Goal: Task Accomplishment & Management: Use online tool/utility

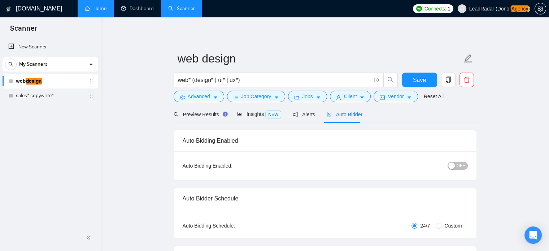
click at [99, 7] on link "Home" at bounding box center [96, 8] width 22 height 6
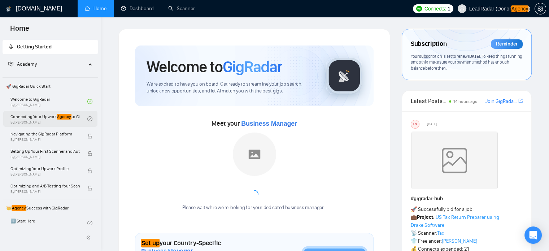
click at [42, 122] on link "Connecting Your Upwork Agency to GigRadar By Vlad Timinsky" at bounding box center [48, 119] width 77 height 16
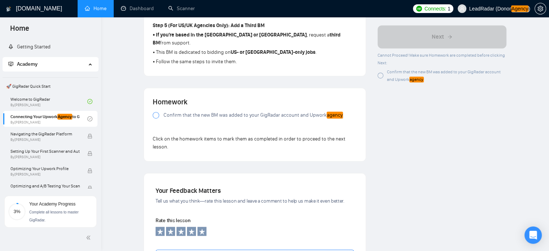
scroll to position [484, 0]
click at [207, 112] on span "Confirm that the new BM was added to your GigRadar account and Upwork agency" at bounding box center [252, 116] width 179 height 8
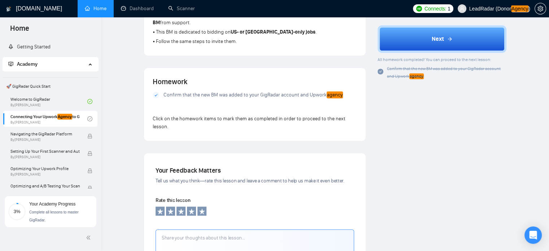
scroll to position [460, 0]
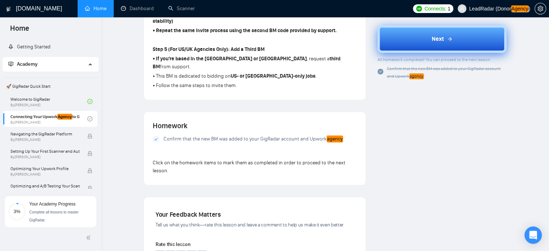
click at [439, 37] on span "Next" at bounding box center [438, 39] width 12 height 9
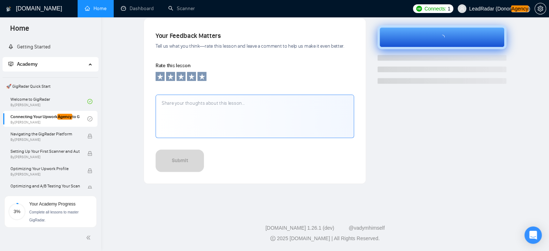
scroll to position [240, 0]
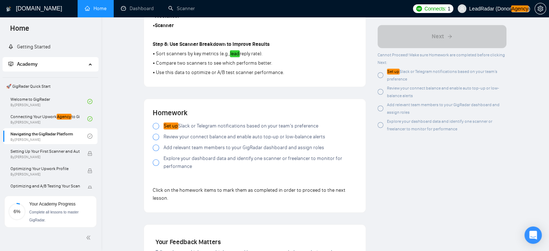
scroll to position [588, 0]
click at [181, 124] on span "Set up Slack or Telegram notifications based on your team’s preference" at bounding box center [240, 126] width 155 height 8
click at [181, 137] on span "Review your connect balance and enable auto top-up or low-balance alerts" at bounding box center [244, 136] width 162 height 8
click at [179, 149] on span "Add relevant team members to your GigRadar dashboard and assign roles" at bounding box center [243, 147] width 161 height 8
click at [176, 159] on span "Explore your dashboard data and identify one scanner or freelancer to monitor f…" at bounding box center [259, 162] width 193 height 16
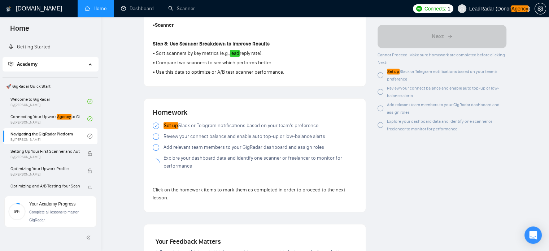
click at [183, 139] on span "Review your connect balance and enable auto top-up or low-balance alerts" at bounding box center [244, 136] width 162 height 8
click at [135, 12] on link "Dashboard" at bounding box center [137, 8] width 33 height 6
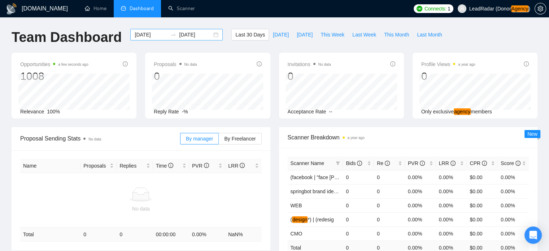
click at [211, 36] on div "2025-08-18 2025-09-17" at bounding box center [176, 35] width 92 height 12
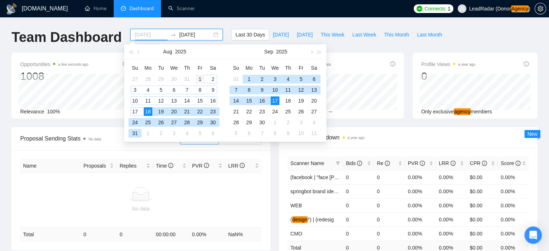
type input "2025-08-01"
click at [203, 78] on div "1" at bounding box center [200, 79] width 9 height 9
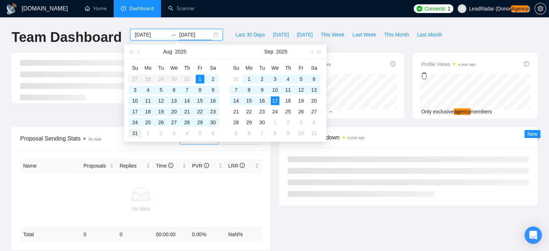
type input "2025-08-31"
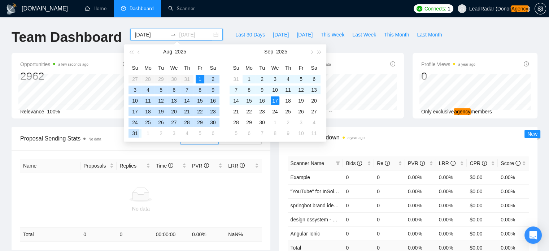
click at [135, 132] on div "31" at bounding box center [135, 133] width 9 height 9
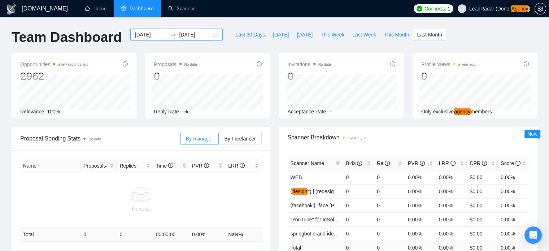
click at [141, 81] on div "Proposals No data 0 Reply Rate -%" at bounding box center [208, 86] width 134 height 66
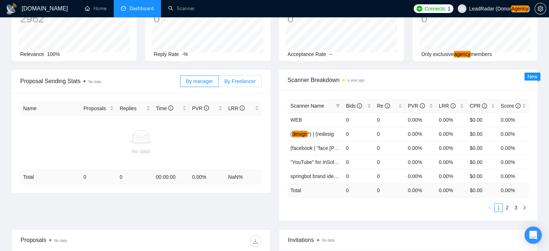
scroll to position [58, 0]
click at [248, 80] on span "By Freelancer" at bounding box center [239, 81] width 31 height 6
click at [219, 83] on input "By Freelancer" at bounding box center [219, 83] width 0 height 0
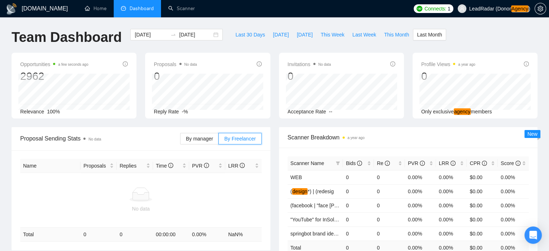
scroll to position [0, 0]
click at [206, 139] on span "By manager" at bounding box center [199, 139] width 27 height 6
click at [180, 140] on input "By manager" at bounding box center [180, 140] width 0 height 0
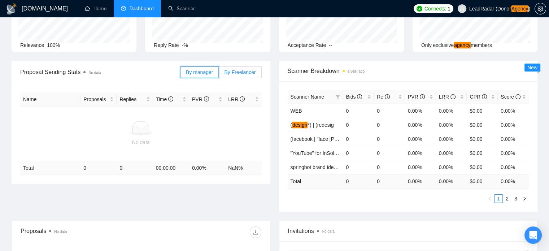
scroll to position [66, 0]
click at [244, 71] on span "By Freelancer" at bounding box center [239, 73] width 31 height 6
click at [219, 75] on input "By Freelancer" at bounding box center [219, 75] width 0 height 0
click at [190, 72] on span "By manager" at bounding box center [199, 73] width 27 height 6
click at [180, 75] on input "By manager" at bounding box center [180, 75] width 0 height 0
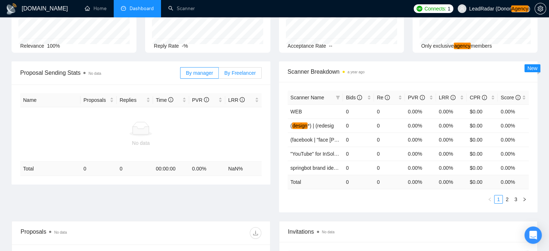
click at [236, 76] on label "By Freelancer" at bounding box center [240, 73] width 43 height 12
click at [219, 75] on input "By Freelancer" at bounding box center [219, 75] width 0 height 0
click at [194, 75] on span "By manager" at bounding box center [199, 73] width 27 height 6
click at [193, 77] on label "By manager" at bounding box center [199, 73] width 39 height 12
click at [180, 75] on input "By manager" at bounding box center [180, 75] width 0 height 0
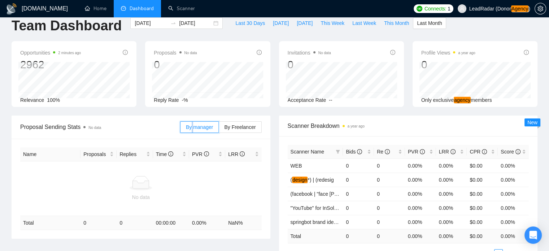
scroll to position [0, 0]
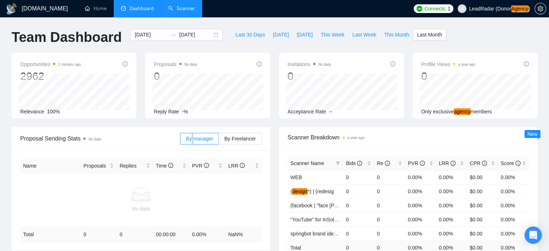
click at [180, 7] on link "Scanner" at bounding box center [181, 8] width 27 height 6
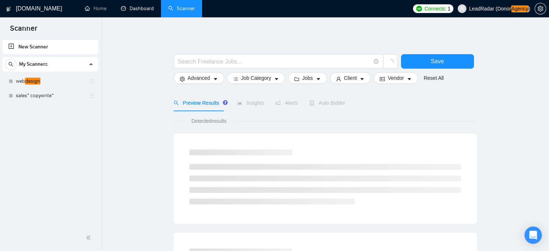
click at [139, 12] on link "Dashboard" at bounding box center [137, 8] width 33 height 6
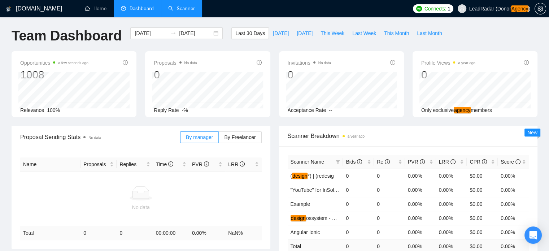
scroll to position [1, 0]
click at [179, 12] on link "Scanner" at bounding box center [181, 8] width 27 height 6
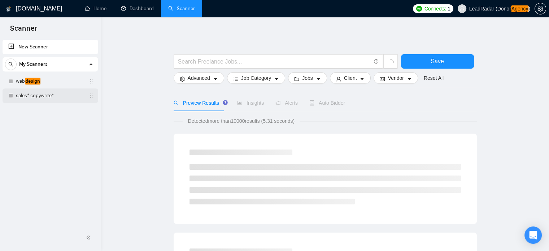
click at [30, 96] on link "sales* copywrite*" at bounding box center [50, 95] width 69 height 14
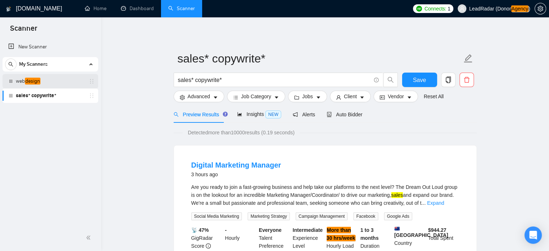
click at [45, 81] on link "web design" at bounding box center [50, 81] width 69 height 14
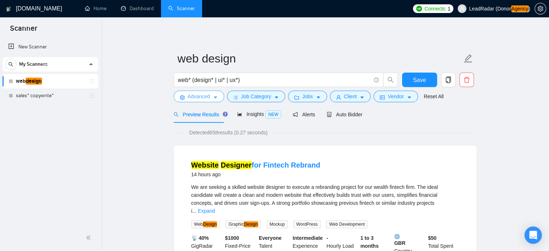
click at [217, 98] on button "Advanced" at bounding box center [199, 97] width 51 height 12
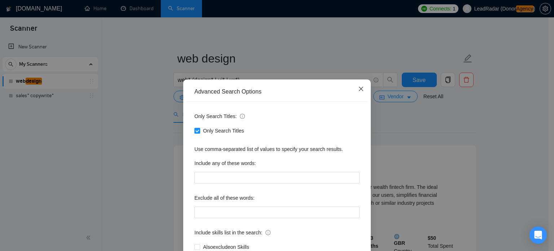
click at [358, 87] on icon "close" at bounding box center [361, 89] width 6 height 6
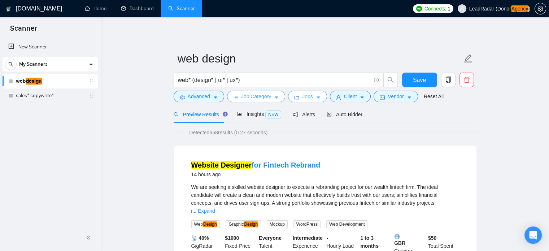
drag, startPoint x: 287, startPoint y: 95, endPoint x: 279, endPoint y: 96, distance: 7.7
click at [287, 95] on div "Jobs" at bounding box center [308, 97] width 42 height 12
click at [277, 97] on icon "caret-down" at bounding box center [276, 97] width 5 height 5
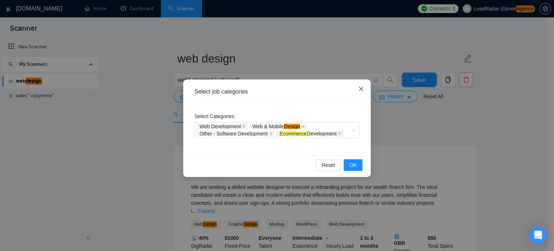
click at [365, 89] on span "Close" at bounding box center [360, 88] width 19 height 19
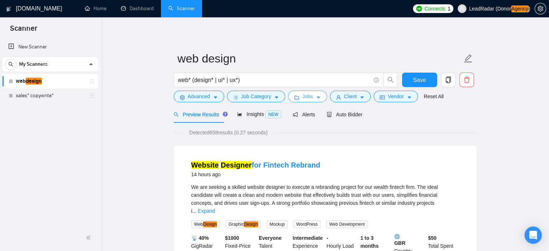
click at [296, 100] on icon "folder" at bounding box center [296, 97] width 5 height 5
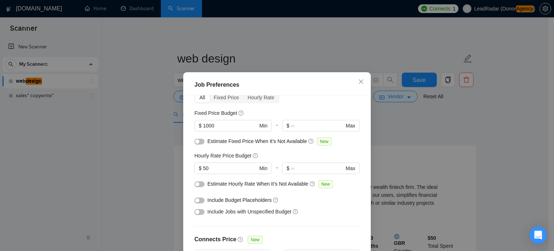
scroll to position [19, 0]
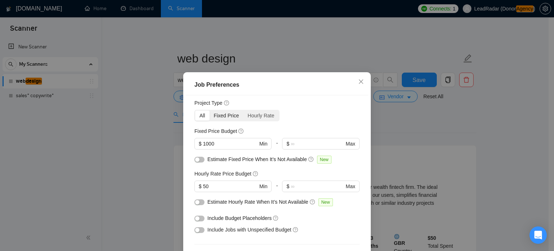
click at [226, 117] on div "Fixed Price" at bounding box center [227, 115] width 34 height 10
click at [210, 110] on input "Fixed Price" at bounding box center [210, 110] width 0 height 0
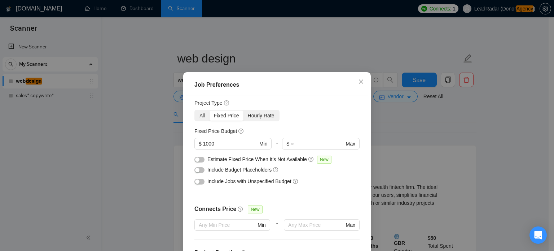
click at [255, 117] on div "Hourly Rate" at bounding box center [261, 115] width 35 height 10
click at [244, 110] on input "Hourly Rate" at bounding box center [244, 110] width 0 height 0
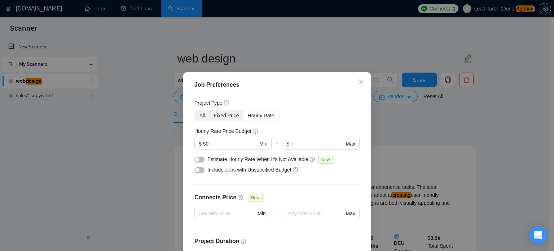
click at [219, 113] on div "Fixed Price" at bounding box center [227, 115] width 34 height 10
click at [210, 110] on input "Fixed Price" at bounding box center [210, 110] width 0 height 0
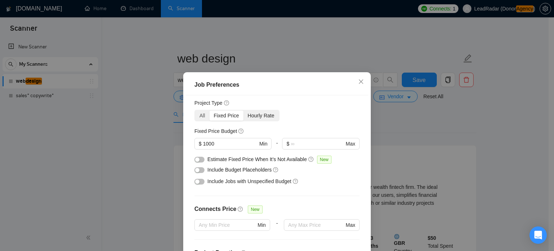
click at [258, 114] on div "Hourly Rate" at bounding box center [261, 115] width 35 height 10
click at [244, 110] on input "Hourly Rate" at bounding box center [244, 110] width 0 height 0
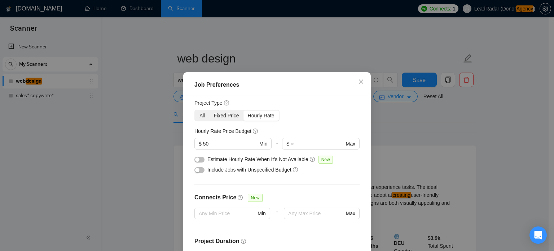
click at [218, 115] on div "Fixed Price" at bounding box center [227, 115] width 34 height 10
click at [210, 110] on input "Fixed Price" at bounding box center [210, 110] width 0 height 0
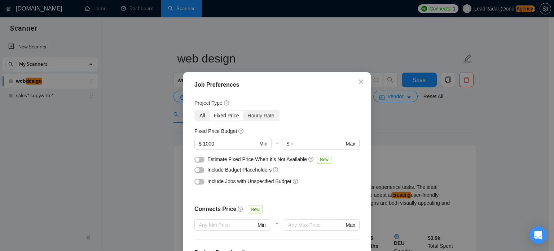
click at [198, 117] on div "All" at bounding box center [202, 115] width 14 height 10
click at [195, 110] on input "All" at bounding box center [195, 110] width 0 height 0
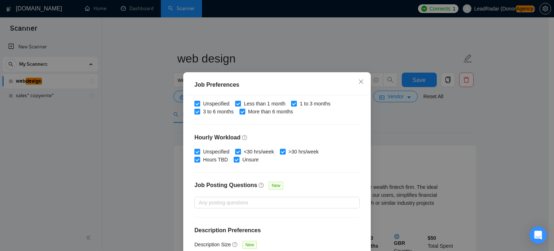
scroll to position [52, 0]
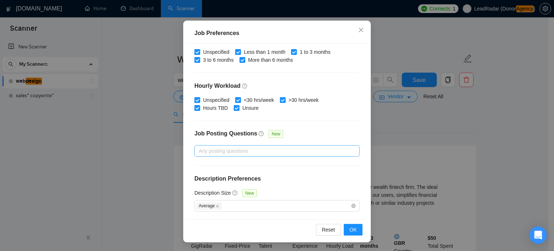
click at [230, 149] on div at bounding box center [273, 151] width 154 height 9
click at [359, 30] on icon "close" at bounding box center [361, 30] width 4 height 4
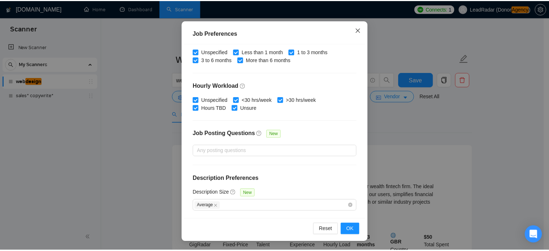
scroll to position [23, 0]
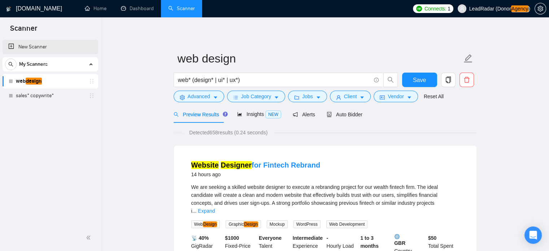
click at [31, 45] on link "New Scanner" at bounding box center [50, 47] width 84 height 14
click at [50, 41] on link "New Scanner" at bounding box center [50, 47] width 84 height 14
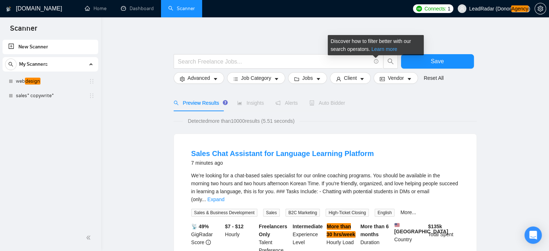
click at [377, 49] on link "Learn more" at bounding box center [384, 49] width 26 height 6
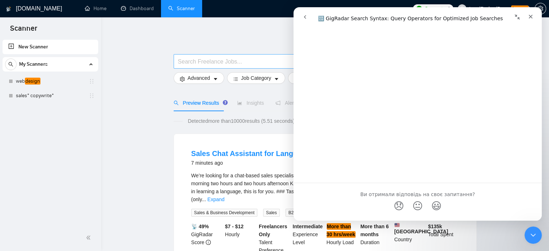
scroll to position [2635, 0]
click at [218, 62] on input "text" at bounding box center [274, 61] width 193 height 9
click at [532, 15] on icon "Закрити" at bounding box center [531, 17] width 4 height 4
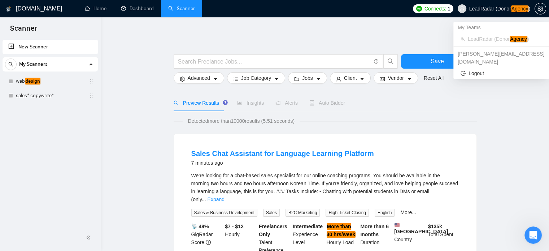
scroll to position [0, 0]
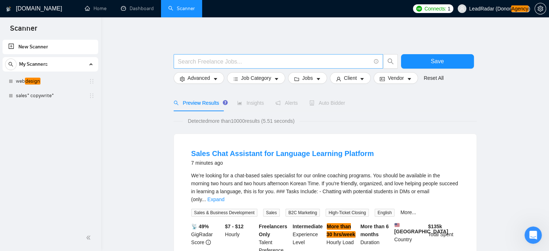
click at [235, 62] on input "text" at bounding box center [274, 61] width 193 height 9
paste input ""ruby)" | "rubyonrails)" | "Ruby on Rails)" | "Ruby\-on\-Rails)""
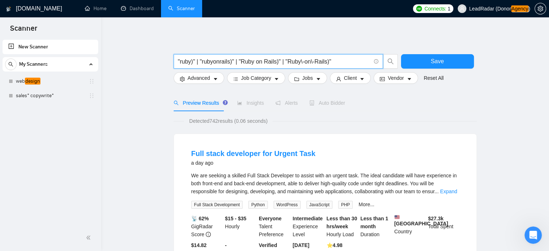
click at [193, 63] on input ""ruby)" | "rubyonrails)" | "Ruby on Rails)" | "Ruby\-on\-Rails)"" at bounding box center [274, 61] width 193 height 9
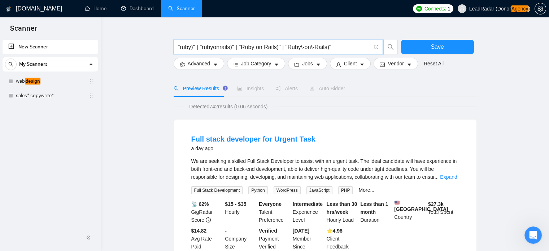
scroll to position [14, 0]
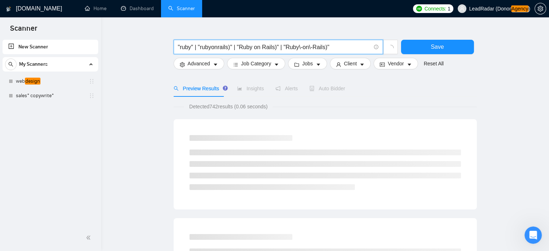
click at [230, 48] on input ""ruby" | "rubyonrails)" | "Ruby on Rails)" | "Ruby\-on\-Rails)"" at bounding box center [274, 47] width 193 height 9
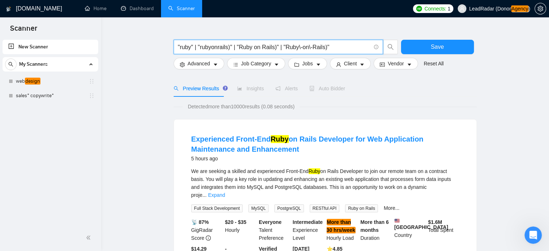
click at [192, 48] on input ""ruby" | "rubyonrails)" | "Ruby on Rails)" | "Ruby\-on\-Rails)"" at bounding box center [274, 47] width 193 height 9
click at [182, 47] on input ""ruby" | "rubyonrails)" | "Ruby on Rails)" | "Ruby\-on\-Rails)"" at bounding box center [274, 47] width 193 height 9
drag, startPoint x: 180, startPoint y: 47, endPoint x: 162, endPoint y: 49, distance: 17.7
click at [189, 47] on input "ruby" | "rubyonrails)" | "Ruby on Rails)" | "Ruby\-on\-Rails)"" at bounding box center [274, 47] width 193 height 9
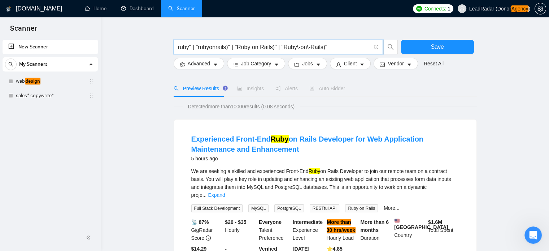
click at [190, 48] on input "ruby" | "rubyonrails)" | "Ruby on Rails)" | "Ruby\-on\-Rails)"" at bounding box center [274, 47] width 193 height 9
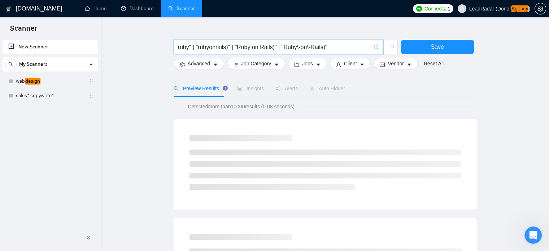
click at [191, 48] on input "ruby" | "rubyonrails)" | "Ruby on Rails)" | "Ruby\-on\-Rails)"" at bounding box center [274, 47] width 193 height 9
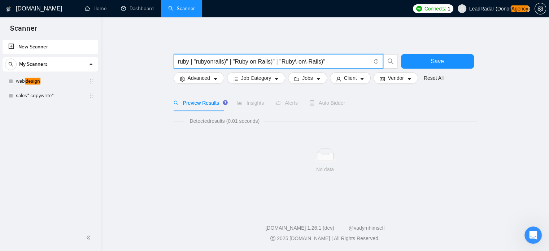
scroll to position [0, 0]
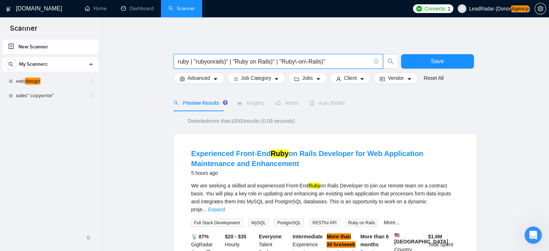
click at [195, 62] on input "ruby | "rubyonrails)" | "Ruby on Rails)" | "Ruby\-on\-Rails)"" at bounding box center [274, 61] width 193 height 9
click at [228, 62] on input "ruby | "rubyonrails)" | "Ruby on Rails)" | "Ruby\-on\-Rails)"" at bounding box center [274, 61] width 193 height 9
click at [195, 62] on input "ruby | "rubyonrails | "Ruby on Rails)" | "Ruby\-on\-Rails)"" at bounding box center [274, 61] width 193 height 9
click at [229, 61] on input "ruby | rubyonrails | "Ruby on Rails)" | "Ruby\-on\-Rails)"" at bounding box center [274, 61] width 193 height 9
click at [265, 62] on input "ruby | rubyonrails | "Ruby on Rails)" | "Ruby\-on\-Rails)"" at bounding box center [274, 61] width 193 height 9
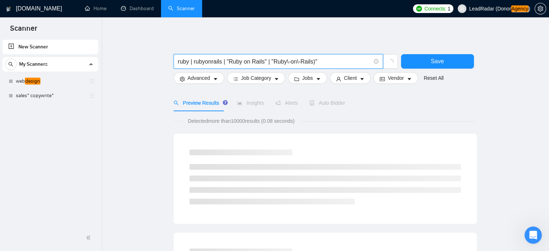
click at [313, 62] on input "ruby | rubyonrails | "Ruby on Rails" | "Ruby\-on\-Rails)"" at bounding box center [274, 61] width 193 height 9
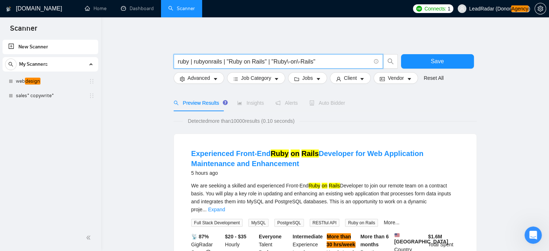
drag, startPoint x: 270, startPoint y: 63, endPoint x: 148, endPoint y: 63, distance: 122.0
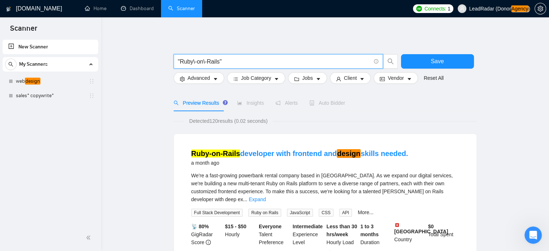
click at [230, 61] on input ""Ruby\-on\-Rails"" at bounding box center [274, 61] width 193 height 9
drag, startPoint x: 179, startPoint y: 62, endPoint x: 169, endPoint y: 60, distance: 9.7
click at [180, 62] on input ""Ruby\-on\-Rails"" at bounding box center [274, 61] width 193 height 9
click at [240, 60] on input "Ruby\-on\-Rails"" at bounding box center [274, 61] width 193 height 9
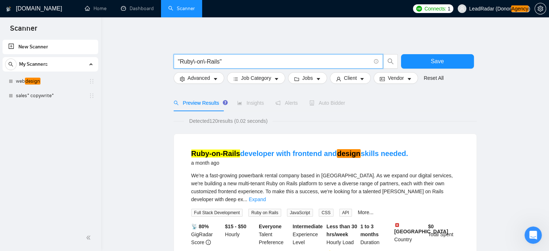
drag, startPoint x: 237, startPoint y: 59, endPoint x: 0, endPoint y: 61, distance: 237.5
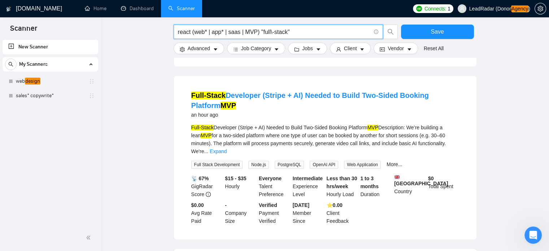
scroll to position [563, 0]
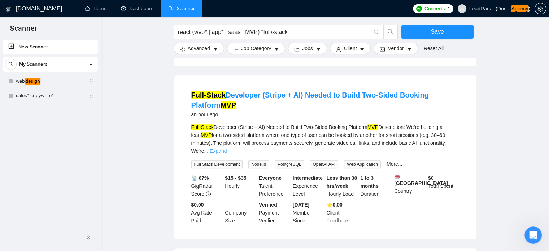
click at [227, 148] on link "Expand" at bounding box center [218, 151] width 17 height 6
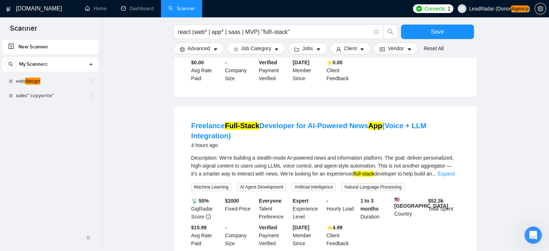
scroll to position [815, 0]
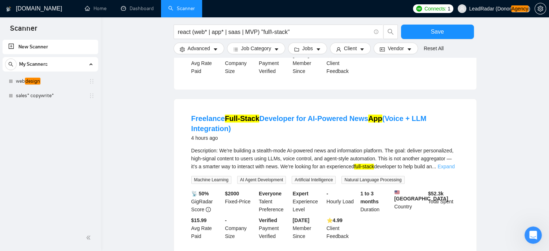
click at [446, 163] on link "Expand" at bounding box center [445, 166] width 17 height 6
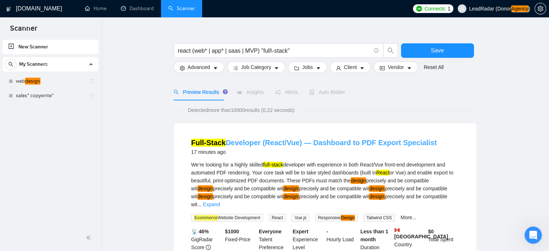
scroll to position [0, 0]
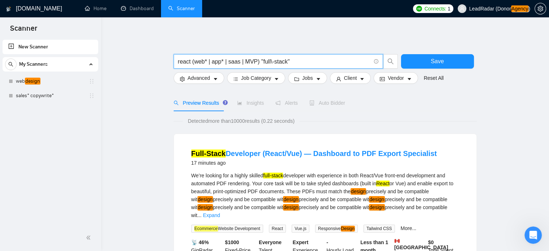
click at [250, 63] on input "react (web* | app* | saas | MVP) "full\-stack"" at bounding box center [274, 61] width 193 height 9
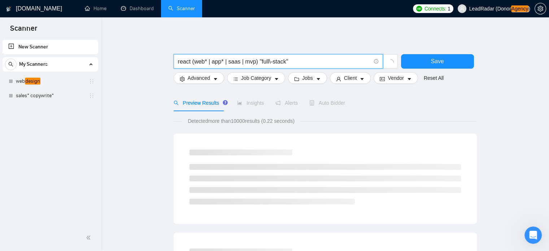
click at [306, 62] on input "react (web* | app* | saas | mvp) "full\-stack"" at bounding box center [274, 61] width 193 height 9
click at [258, 63] on input "react (web* | app* | saas | mvp) "full\-stack"" at bounding box center [274, 61] width 193 height 9
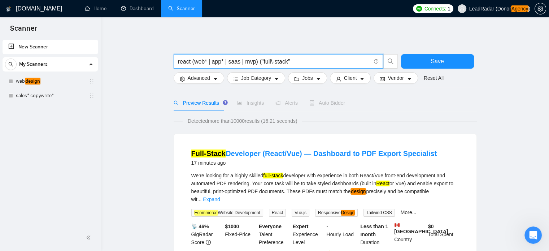
click at [332, 62] on input "react (web* | app* | saas | mvp) ("full\-stack"" at bounding box center [274, 61] width 193 height 9
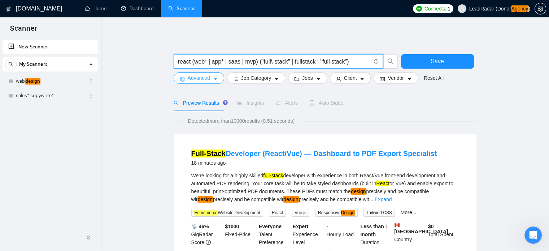
type input "react (web* | app* | saas | mvp) ("full\-stack" | fullstack | "full stack")"
click at [213, 79] on icon "caret-down" at bounding box center [215, 79] width 5 height 5
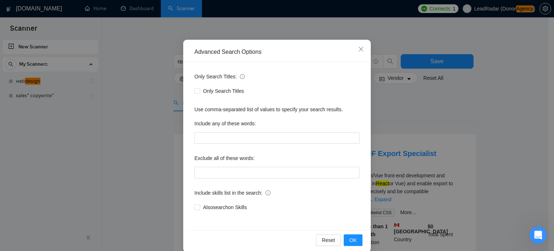
scroll to position [49, 0]
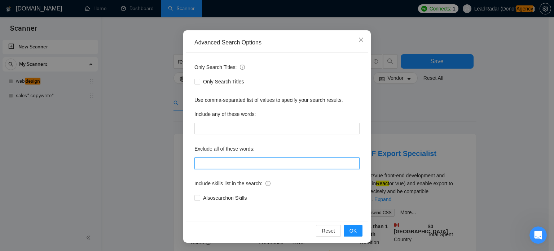
click at [223, 161] on input "text" at bounding box center [277, 163] width 165 height 12
click at [351, 225] on button "OK" at bounding box center [353, 231] width 19 height 12
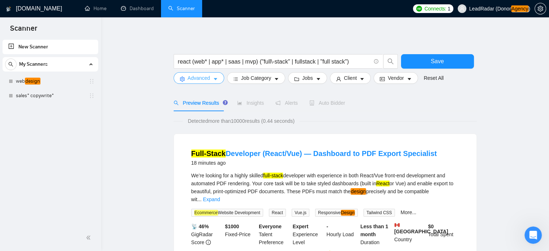
click at [217, 78] on button "Advanced" at bounding box center [199, 78] width 51 height 12
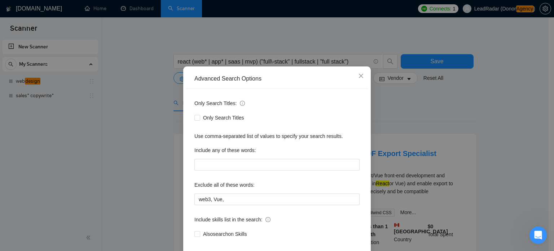
scroll to position [49, 0]
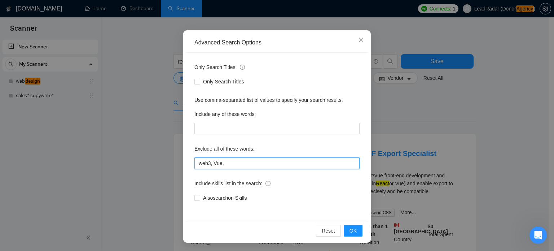
click at [237, 161] on input "web3, Vue," at bounding box center [277, 163] width 165 height 12
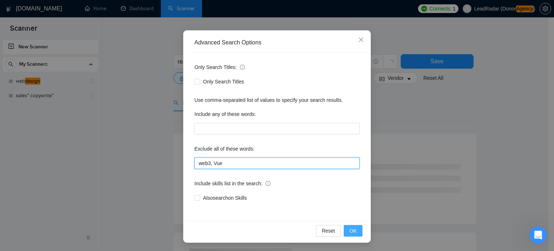
type input "web3, Vue"
click at [352, 231] on span "OK" at bounding box center [353, 231] width 7 height 8
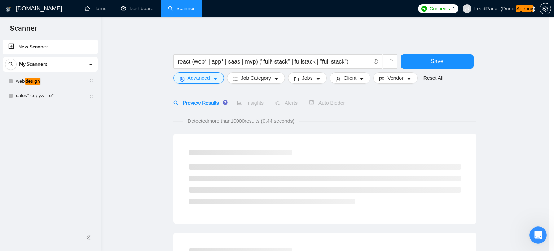
scroll to position [13, 0]
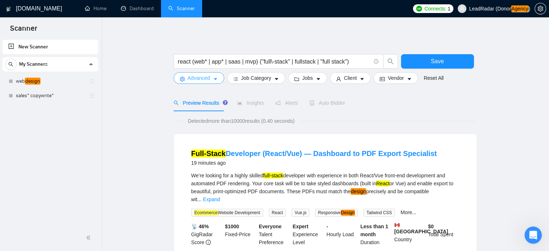
click at [215, 77] on icon "caret-down" at bounding box center [215, 79] width 5 height 5
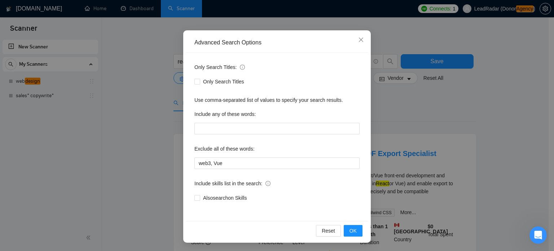
scroll to position [49, 0]
click at [236, 161] on input "web3, Vue" at bounding box center [277, 163] width 165 height 12
click at [357, 230] on button "OK" at bounding box center [353, 231] width 19 height 12
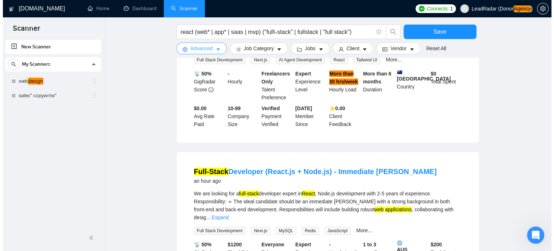
scroll to position [0, 0]
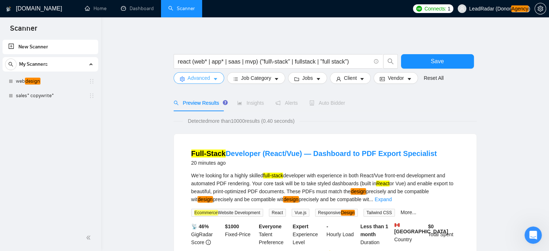
click at [217, 78] on icon "caret-down" at bounding box center [215, 79] width 5 height 5
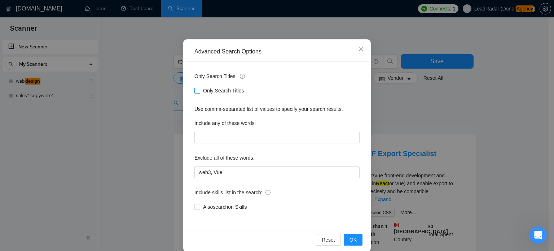
scroll to position [49, 0]
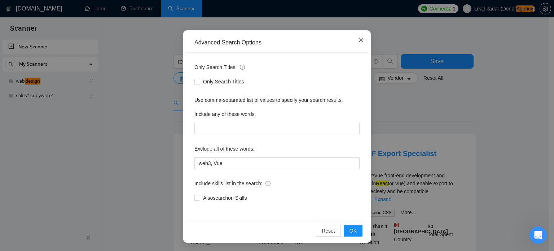
click at [359, 40] on icon "close" at bounding box center [361, 40] width 6 height 6
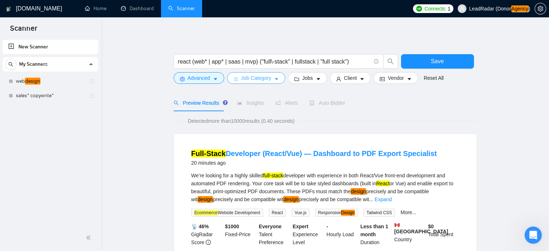
click at [270, 79] on button "Job Category" at bounding box center [256, 78] width 58 height 12
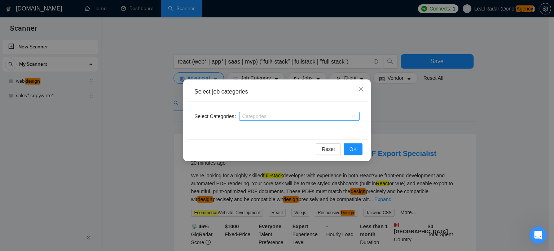
click at [268, 119] on div at bounding box center [296, 116] width 110 height 6
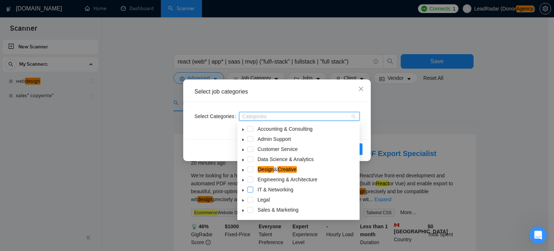
click at [250, 188] on span at bounding box center [251, 190] width 6 height 6
click at [244, 191] on icon "caret-down" at bounding box center [243, 190] width 4 height 4
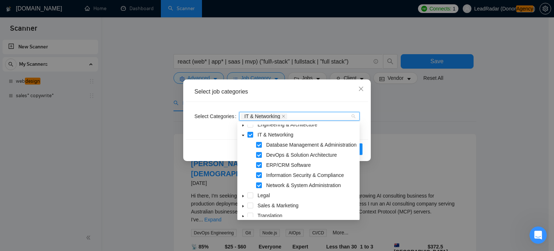
scroll to position [55, 0]
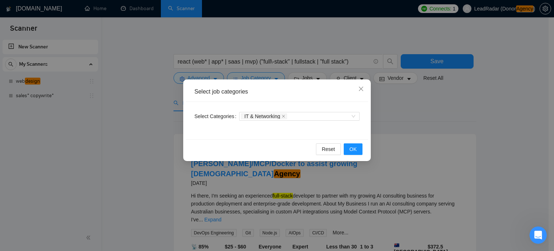
click at [346, 102] on div "Select Categories IT & Networking" at bounding box center [277, 121] width 183 height 38
click at [353, 147] on span "OK" at bounding box center [353, 149] width 7 height 8
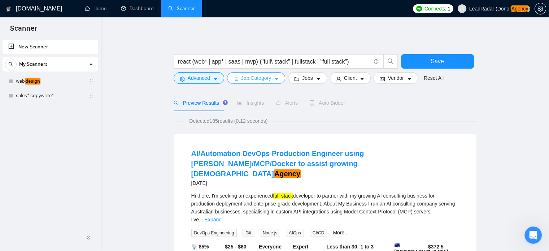
click at [274, 80] on icon "caret-down" at bounding box center [276, 79] width 5 height 5
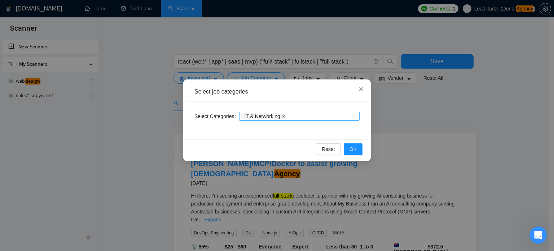
click at [283, 117] on icon "close" at bounding box center [284, 116] width 4 height 4
click at [310, 117] on div at bounding box center [296, 116] width 110 height 6
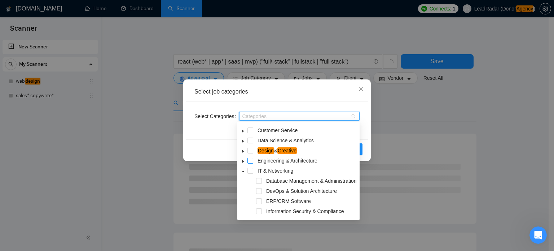
scroll to position [19, 0]
click at [252, 160] on span at bounding box center [251, 160] width 6 height 6
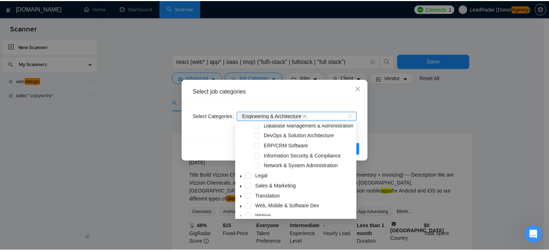
scroll to position [71, 0]
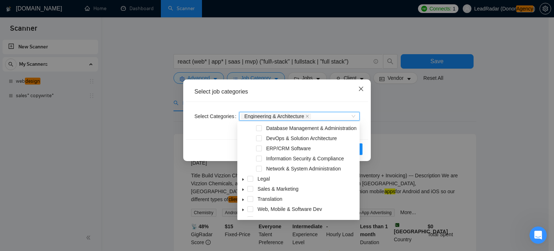
click at [364, 85] on span "Close" at bounding box center [360, 88] width 19 height 19
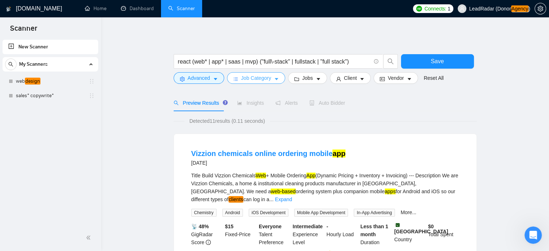
click at [272, 75] on button "Job Category" at bounding box center [256, 78] width 58 height 12
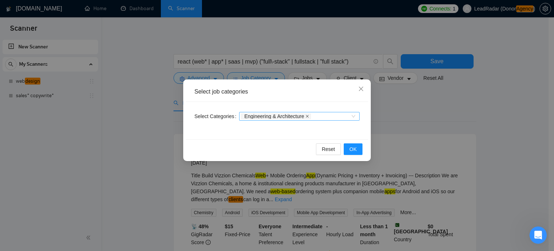
click at [306, 115] on icon "close" at bounding box center [307, 116] width 3 height 3
click at [309, 115] on div at bounding box center [296, 116] width 110 height 6
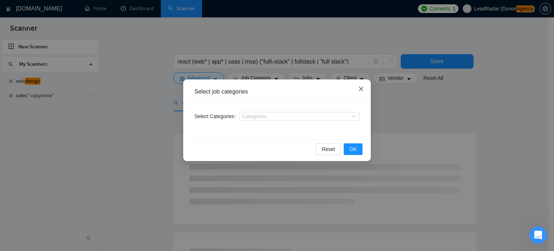
click at [363, 86] on icon "close" at bounding box center [361, 89] width 6 height 6
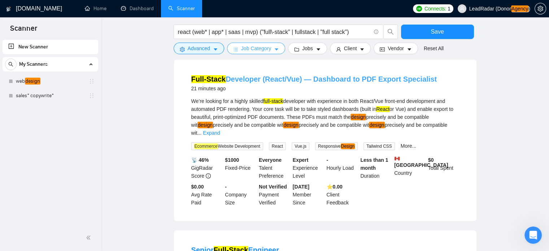
scroll to position [75, 0]
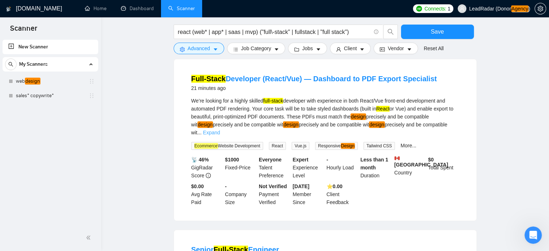
click at [220, 130] on link "Expand" at bounding box center [211, 133] width 17 height 6
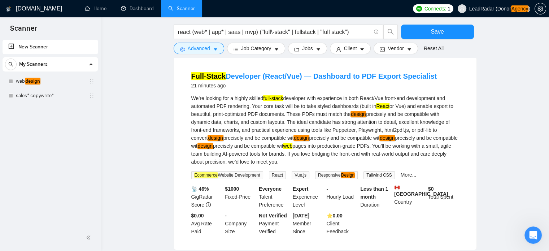
scroll to position [77, 0]
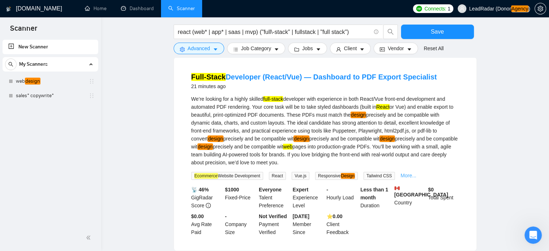
click at [405, 176] on link "More..." at bounding box center [409, 175] width 16 height 6
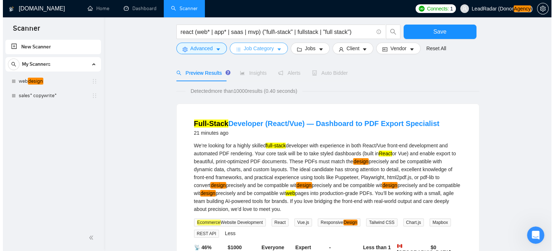
scroll to position [30, 0]
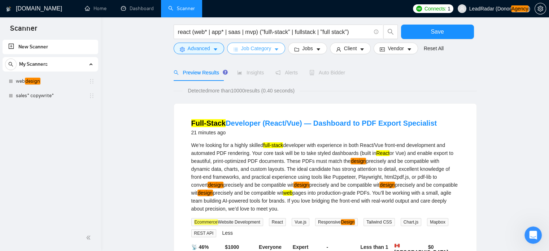
click at [252, 47] on span "Job Category" at bounding box center [256, 48] width 30 height 8
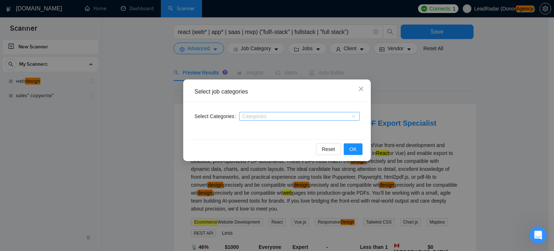
click at [266, 117] on div at bounding box center [296, 116] width 110 height 6
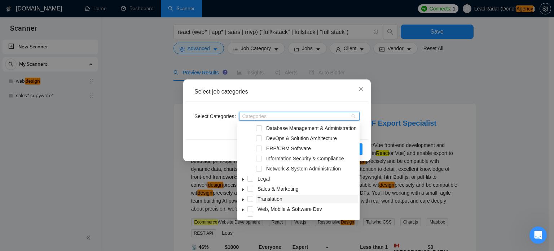
scroll to position [88, 0]
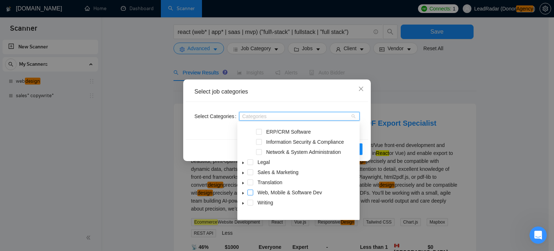
click at [250, 195] on span at bounding box center [251, 192] width 6 height 6
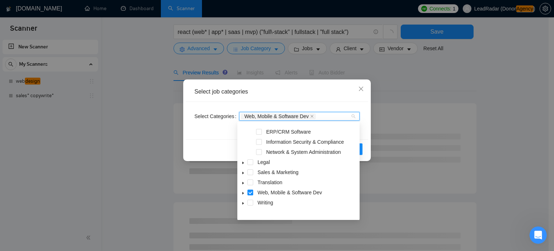
click at [349, 99] on div "Select job categories" at bounding box center [277, 92] width 183 height 20
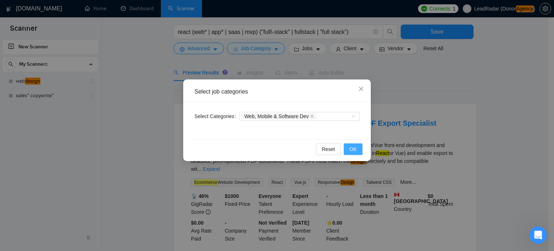
click at [351, 149] on span "OK" at bounding box center [353, 149] width 7 height 8
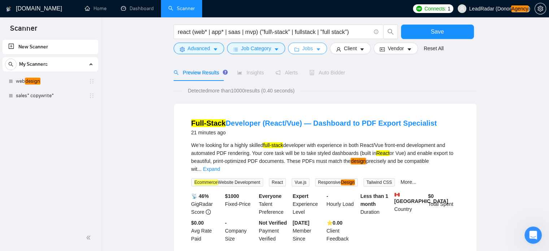
click at [311, 48] on button "Jobs" at bounding box center [307, 49] width 39 height 12
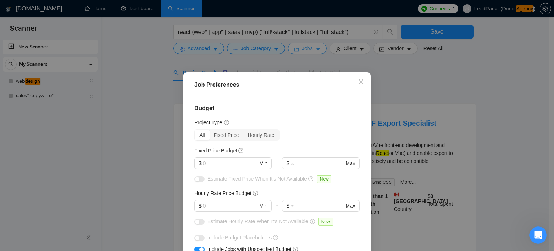
click at [311, 48] on div "Job Preferences Budget Project Type All Fixed Price Hourly Rate Fixed Price Bud…" at bounding box center [277, 125] width 554 height 251
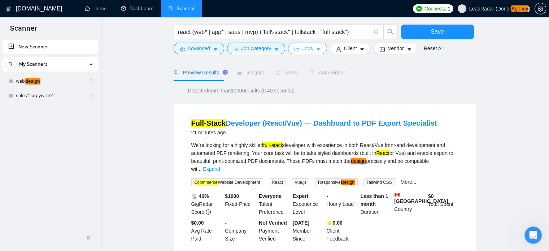
click at [316, 50] on icon "caret-down" at bounding box center [318, 49] width 4 height 2
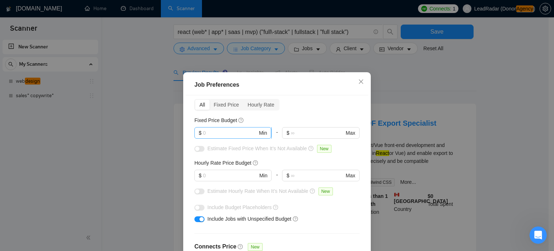
scroll to position [30, 0]
click at [221, 135] on input "text" at bounding box center [230, 133] width 54 height 8
type input "1000"
click at [359, 152] on div "Budget Project Type All Fixed Price Hourly Rate Fixed Price Budget 1000 $ 1000 …" at bounding box center [277, 183] width 183 height 176
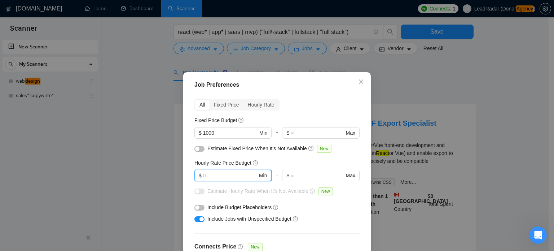
click at [218, 177] on input "text" at bounding box center [230, 175] width 54 height 8
type input "40"
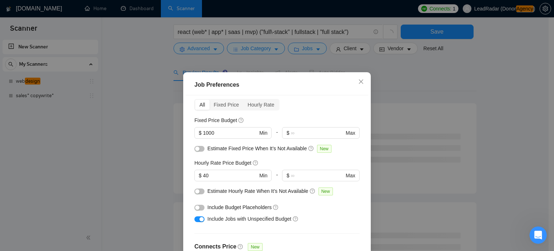
click at [354, 187] on div "Budget Project Type All Fixed Price Hourly Rate Fixed Price Budget $ 1000 Min -…" at bounding box center [277, 183] width 183 height 176
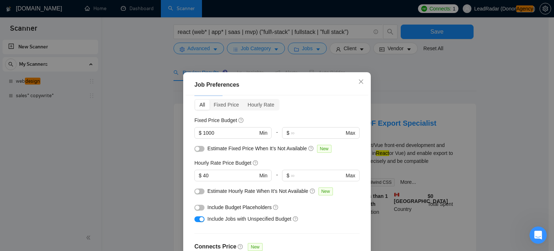
scroll to position [25, 0]
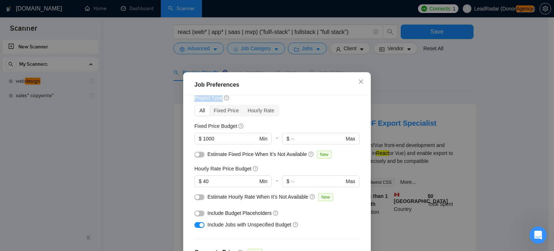
drag, startPoint x: 328, startPoint y: 79, endPoint x: 132, endPoint y: 113, distance: 198.8
click at [131, 113] on div "Job Preferences Budget Project Type All Fixed Price Hourly Rate Fixed Price Bud…" at bounding box center [277, 125] width 554 height 251
click at [359, 80] on icon "close" at bounding box center [361, 81] width 4 height 4
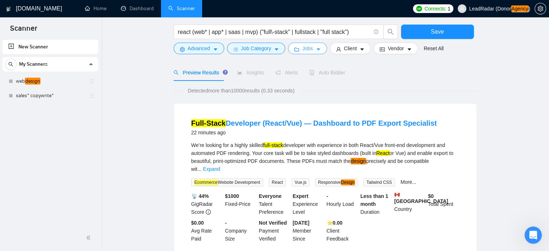
click at [303, 48] on span "Jobs" at bounding box center [307, 48] width 11 height 8
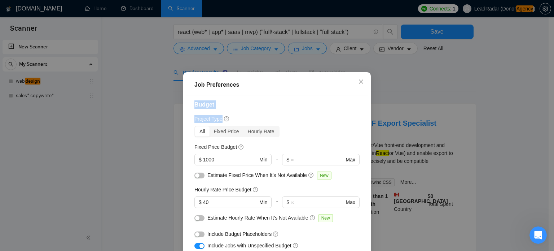
scroll to position [5, 0]
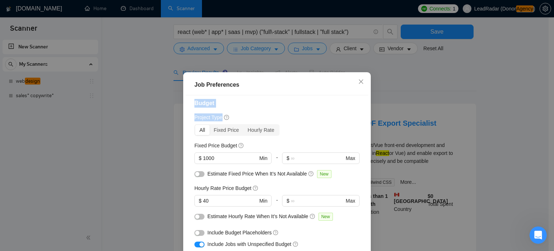
click at [267, 112] on div "Budget Project Type All Fixed Price Hourly Rate Fixed Price Budget $ 1000 Min -…" at bounding box center [277, 183] width 183 height 176
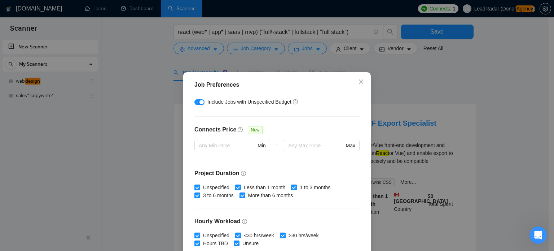
scroll to position [150, 0]
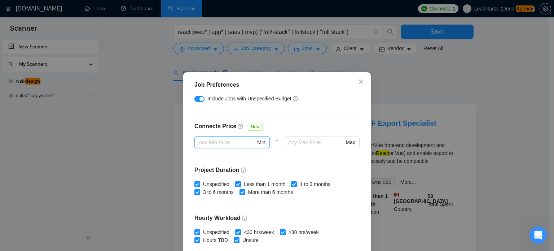
click at [208, 140] on input "text" at bounding box center [227, 142] width 57 height 8
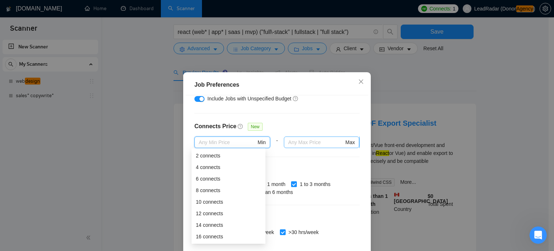
click at [296, 140] on input "text" at bounding box center [316, 142] width 56 height 8
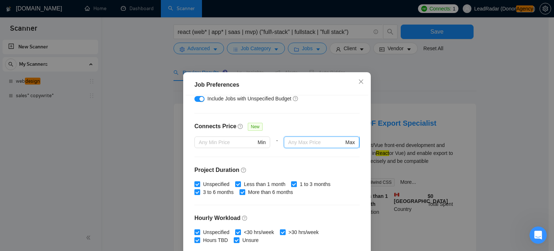
click at [300, 146] on span "Max" at bounding box center [321, 142] width 75 height 12
click at [199, 141] on input "text" at bounding box center [227, 142] width 57 height 8
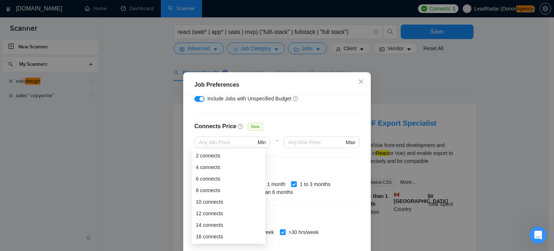
click at [316, 134] on div "Connects Price New" at bounding box center [277, 129] width 165 height 14
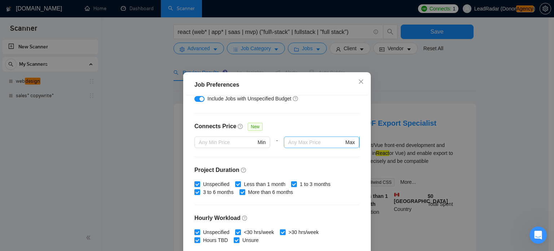
click at [313, 140] on input "text" at bounding box center [316, 142] width 56 height 8
type input "20"
click at [324, 166] on h4 "Project Duration" at bounding box center [277, 170] width 165 height 9
click at [241, 192] on input "More than 6 months" at bounding box center [242, 191] width 5 height 5
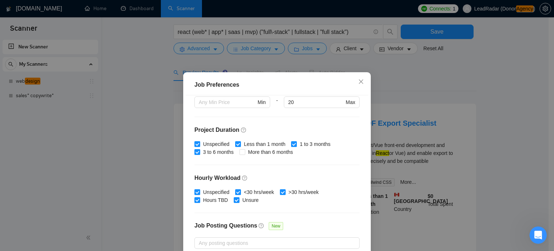
scroll to position [189, 0]
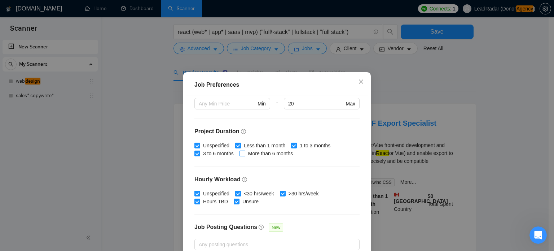
click at [240, 154] on input "More than 6 months" at bounding box center [242, 152] width 5 height 5
checkbox input "true"
drag, startPoint x: 371, startPoint y: 201, endPoint x: 370, endPoint y: 220, distance: 19.5
click at [370, 220] on div "Job Preferences Budget Project Type All Fixed Price Hourly Rate Fixed Price Bud…" at bounding box center [277, 125] width 554 height 251
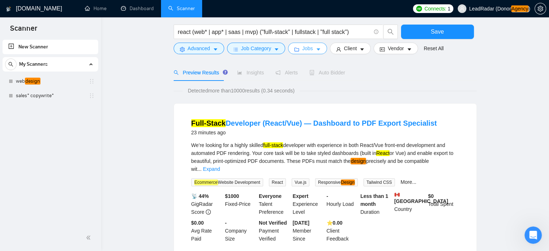
click at [316, 49] on icon "caret-down" at bounding box center [318, 49] width 5 height 5
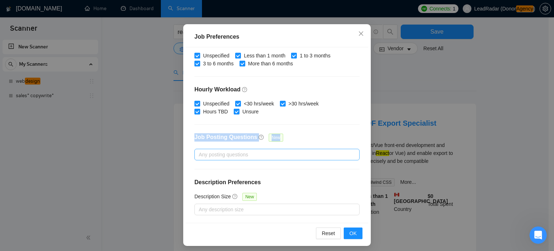
scroll to position [48, 0]
click at [244, 157] on div at bounding box center [273, 154] width 154 height 9
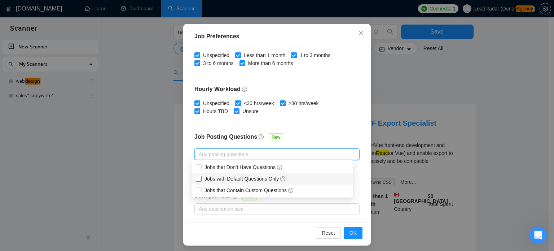
click at [240, 180] on span "Jobs with Default Questions Only" at bounding box center [246, 179] width 82 height 6
click at [201, 180] on input "Jobs with Default Questions Only" at bounding box center [198, 178] width 5 height 5
checkbox input "true"
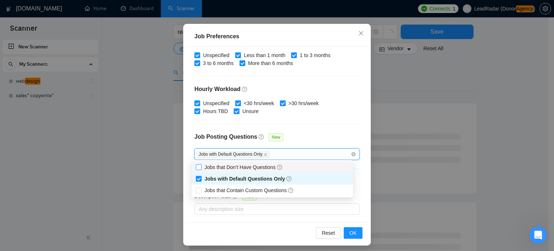
click at [233, 165] on span "Jobs that Don’t Have Questions" at bounding box center [244, 167] width 78 height 6
click at [201, 165] on input "Jobs that Don’t Have Questions" at bounding box center [198, 166] width 5 height 5
checkbox input "true"
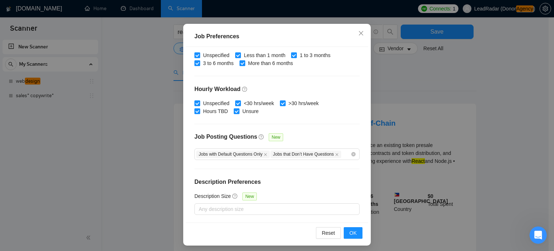
click at [327, 130] on div "Budget Project Type All Fixed Price Hourly Rate Fixed Price Budget $ 1000 Min -…" at bounding box center [277, 135] width 183 height 176
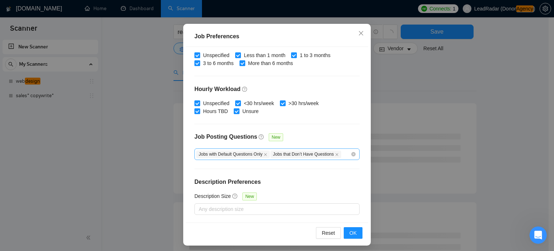
click at [340, 153] on div "Jobs with Default Questions Only Jobs that Don’t Have Questions" at bounding box center [273, 154] width 154 height 9
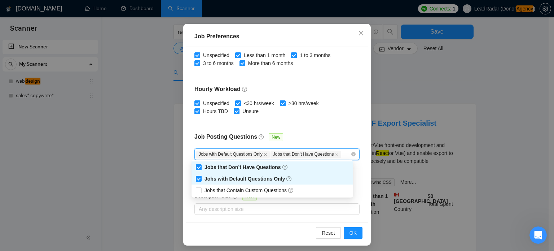
click at [176, 158] on div "Job Preferences Budget Project Type All Fixed Price Hourly Rate Fixed Price Bud…" at bounding box center [277, 125] width 554 height 251
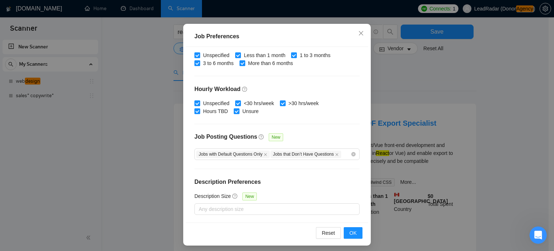
scroll to position [23, 0]
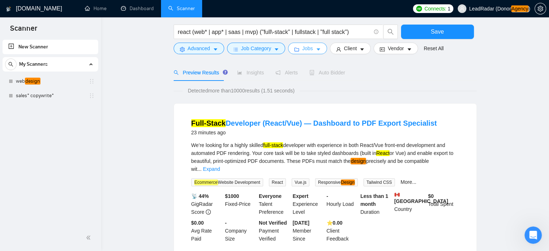
click at [316, 49] on icon "caret-down" at bounding box center [318, 49] width 5 height 5
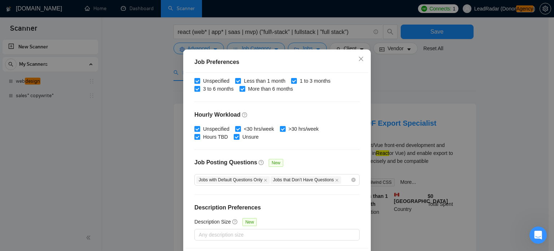
scroll to position [52, 0]
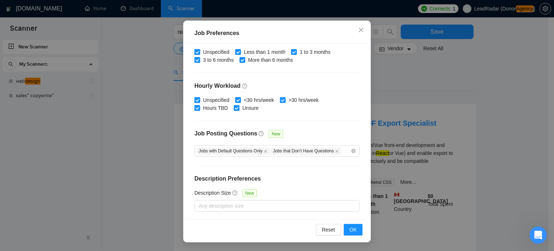
click at [236, 210] on div "Budget Project Type All Fixed Price Hourly Rate Fixed Price Budget $ 1000 Min -…" at bounding box center [277, 132] width 183 height 176
click at [236, 208] on div at bounding box center [273, 205] width 154 height 9
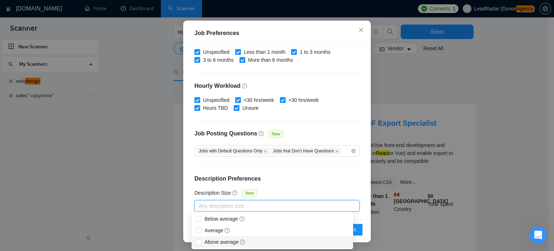
click at [313, 176] on h4 "Description Preferences" at bounding box center [277, 178] width 165 height 9
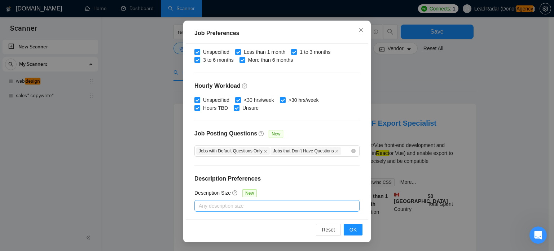
click at [272, 202] on div at bounding box center [273, 205] width 154 height 9
click at [286, 187] on div "Budget Project Type All Fixed Price Hourly Rate Fixed Price Budget $ 1000 Min -…" at bounding box center [277, 132] width 183 height 176
click at [355, 227] on button "OK" at bounding box center [353, 230] width 19 height 12
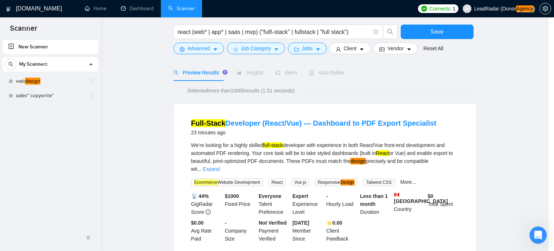
scroll to position [23, 0]
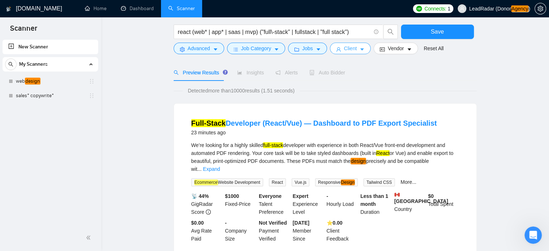
click at [363, 49] on button "Client" at bounding box center [350, 49] width 41 height 12
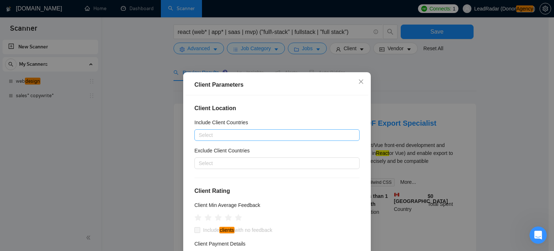
click at [220, 136] on div at bounding box center [273, 135] width 154 height 9
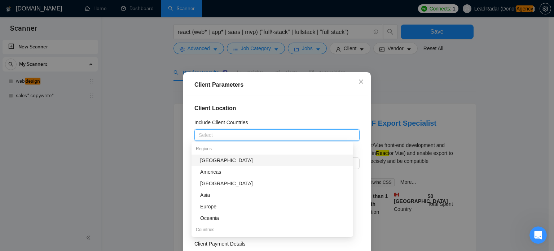
click at [261, 110] on h4 "Client Location" at bounding box center [277, 108] width 165 height 9
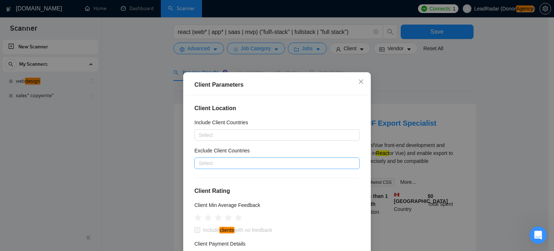
click at [243, 161] on div at bounding box center [273, 163] width 154 height 9
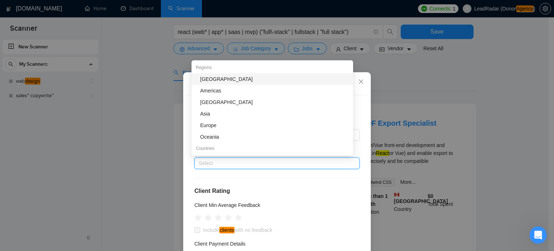
click at [216, 83] on div "[GEOGRAPHIC_DATA]" at bounding box center [273, 79] width 162 height 12
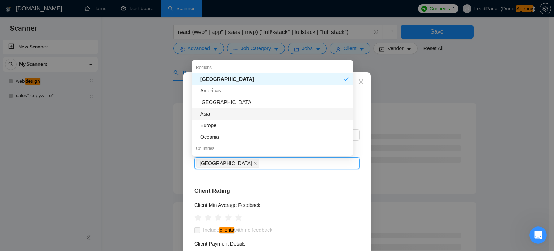
click at [209, 115] on div "Asia" at bounding box center [274, 114] width 149 height 8
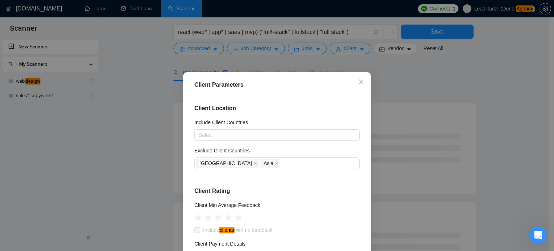
click at [525, 99] on div "Client Parameters Client Location Include Client Countries Select Exclude Clien…" at bounding box center [277, 125] width 554 height 251
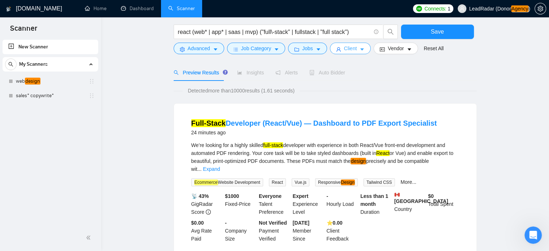
click at [360, 46] on button "Client" at bounding box center [350, 49] width 41 height 12
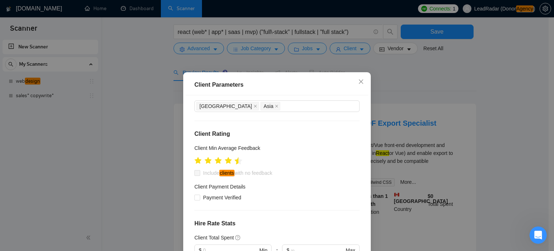
scroll to position [57, 0]
click at [227, 163] on icon "star" at bounding box center [229, 160] width 8 height 7
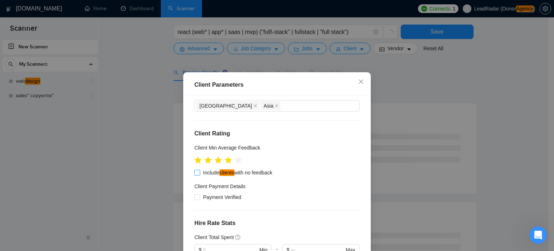
click at [224, 173] on em "clients" at bounding box center [226, 172] width 15 height 6
click at [200, 173] on input "Include clients with no feedback" at bounding box center [197, 172] width 5 height 5
checkbox input "true"
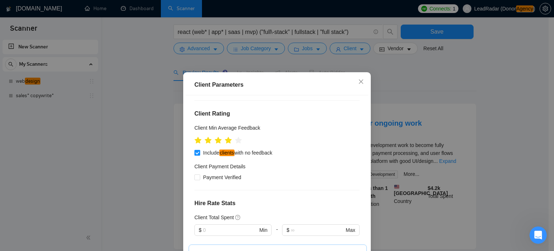
scroll to position [110, 0]
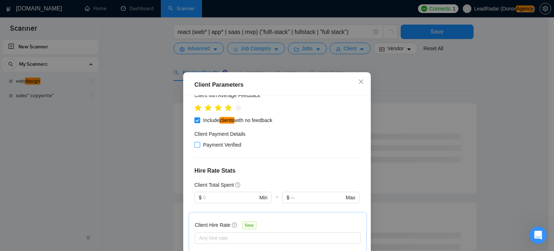
click at [222, 143] on span "Payment Verified" at bounding box center [222, 145] width 44 height 8
click at [200, 143] on input "Payment Verified" at bounding box center [197, 144] width 5 height 5
checkbox input "true"
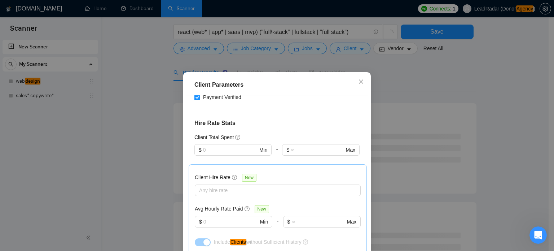
scroll to position [157, 0]
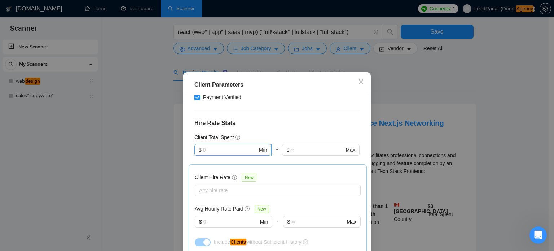
click at [233, 150] on input "text" at bounding box center [230, 150] width 54 height 8
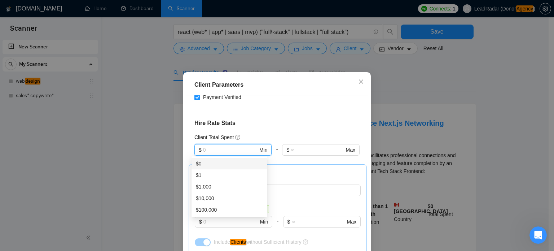
click at [291, 126] on h4 "Hire Rate Stats" at bounding box center [277, 123] width 165 height 9
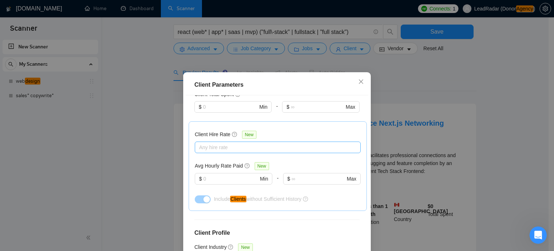
scroll to position [203, 0]
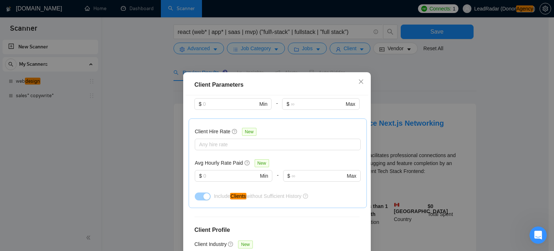
click at [212, 184] on div at bounding box center [234, 186] width 78 height 9
click at [212, 179] on input "text" at bounding box center [231, 176] width 55 height 8
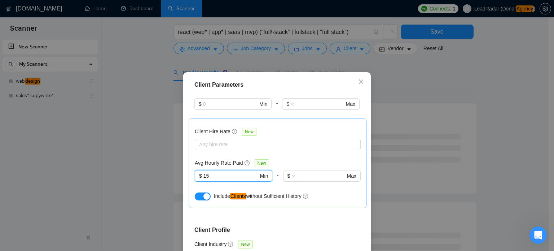
drag, startPoint x: 209, startPoint y: 175, endPoint x: 176, endPoint y: 181, distance: 33.6
click at [178, 181] on div "Client Parameters Client Location Include Client Countries Select Exclude Clien…" at bounding box center [277, 125] width 554 height 251
type input "20"
click at [341, 194] on div "Include Clients without Sufficient History" at bounding box center [287, 196] width 147 height 8
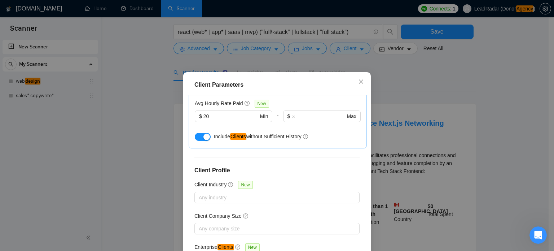
scroll to position [274, 0]
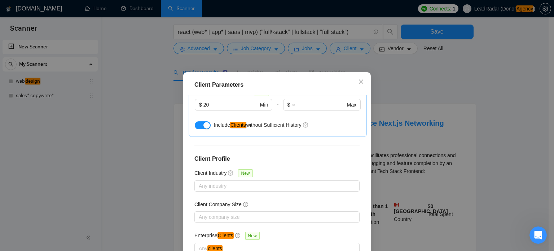
click at [221, 191] on div "Client Location Include Client Countries Select Exclude Client Countries Africa…" at bounding box center [277, 183] width 183 height 176
click at [221, 187] on div at bounding box center [273, 186] width 154 height 9
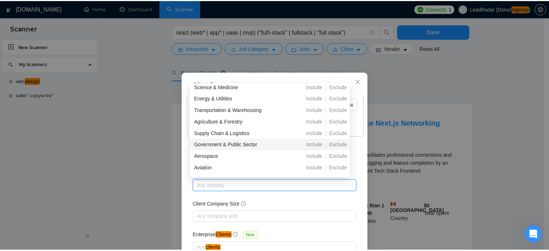
scroll to position [254, 0]
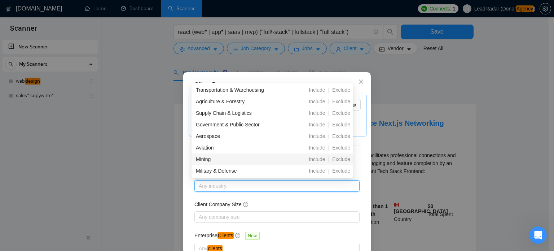
click at [149, 178] on div "Client Parameters Client Location Include Client Countries Select Exclude Clien…" at bounding box center [277, 125] width 554 height 251
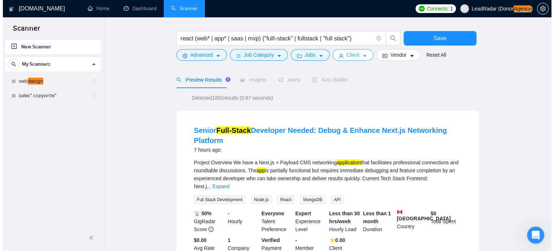
scroll to position [23, 0]
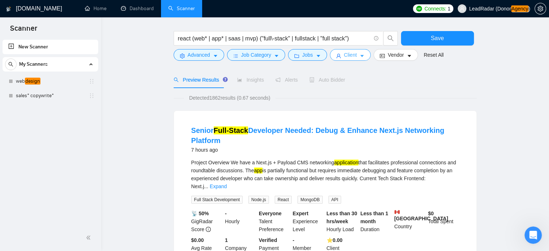
click at [355, 57] on button "Client" at bounding box center [350, 55] width 41 height 12
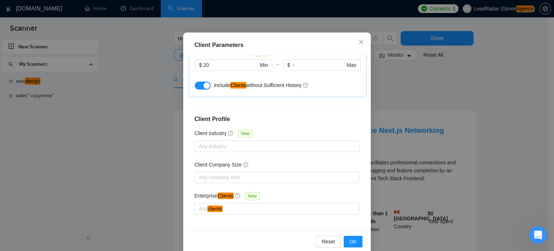
scroll to position [52, 0]
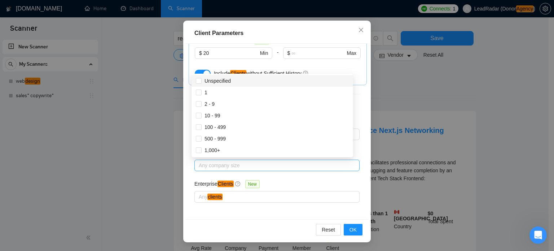
click at [240, 166] on div at bounding box center [273, 165] width 154 height 9
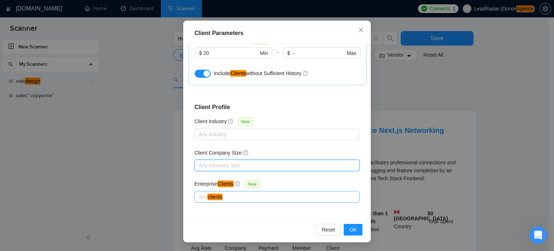
click at [234, 194] on div at bounding box center [273, 196] width 154 height 9
click at [283, 180] on div "Enterprise Clients New" at bounding box center [277, 185] width 165 height 11
click at [231, 196] on div at bounding box center [273, 196] width 154 height 9
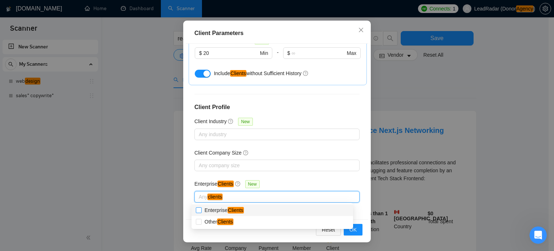
click at [221, 213] on span "Enterprise Clients" at bounding box center [224, 210] width 39 height 6
click at [201, 212] on input "Enterprise Clients" at bounding box center [198, 209] width 5 height 5
checkbox input "true"
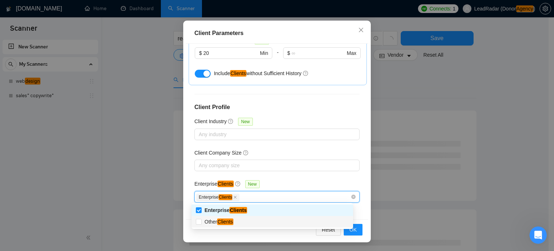
click at [360, 200] on div "Client Location Include Client Countries Select Exclude Client Countries Africa…" at bounding box center [277, 132] width 183 height 176
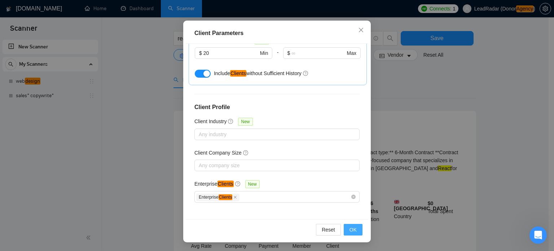
click at [351, 231] on span "OK" at bounding box center [353, 230] width 7 height 8
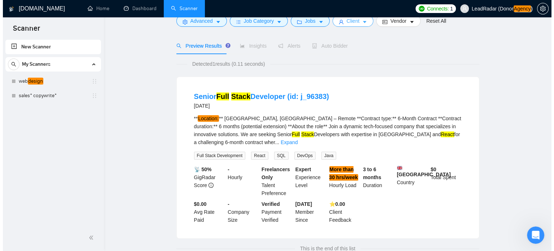
scroll to position [0, 0]
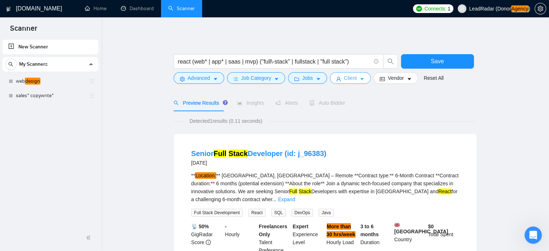
click at [349, 79] on span "Client" at bounding box center [350, 78] width 13 height 8
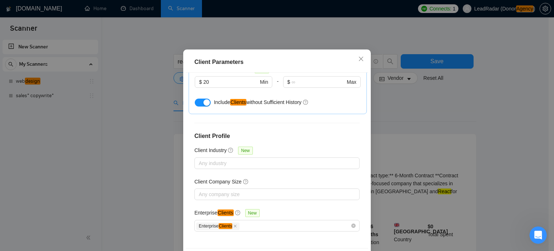
scroll to position [52, 0]
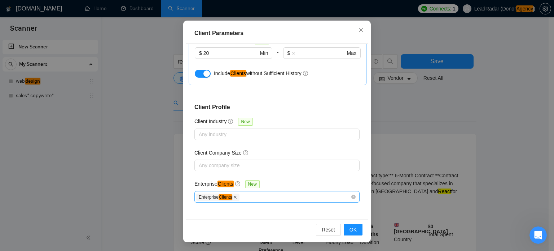
click at [234, 196] on icon "close" at bounding box center [235, 197] width 3 height 3
click at [354, 232] on button "OK" at bounding box center [353, 230] width 19 height 12
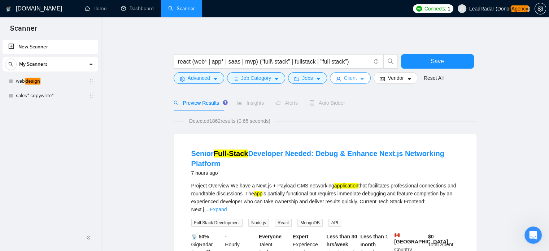
click at [341, 74] on button "Client" at bounding box center [350, 78] width 41 height 12
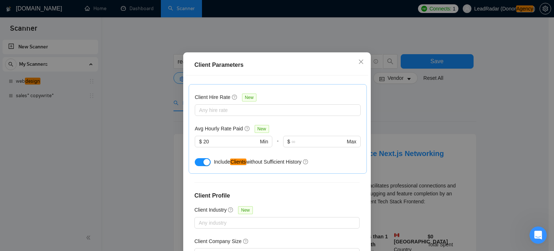
scroll to position [217, 0]
drag, startPoint x: 198, startPoint y: 141, endPoint x: 170, endPoint y: 141, distance: 28.5
click at [170, 141] on div "Client Parameters Client Location Include Client Countries Select Exclude Clien…" at bounding box center [277, 125] width 554 height 251
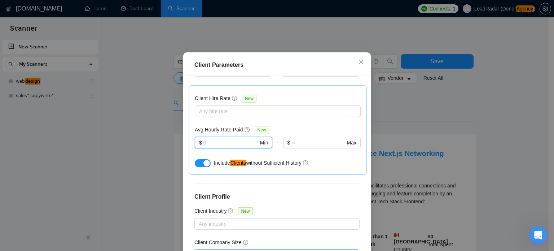
scroll to position [274, 0]
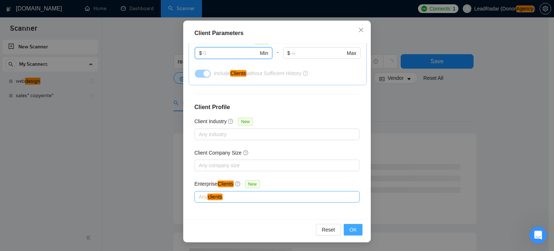
click at [358, 230] on button "OK" at bounding box center [353, 230] width 19 height 12
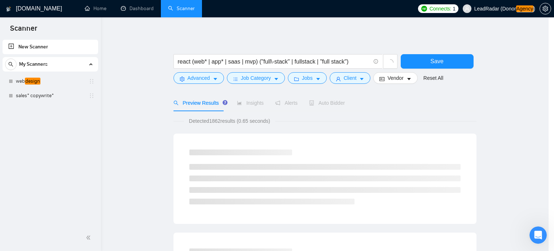
scroll to position [23, 0]
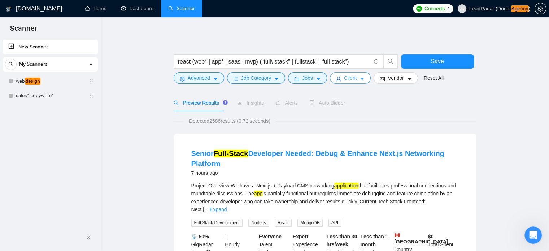
click at [362, 76] on button "Client" at bounding box center [350, 78] width 41 height 12
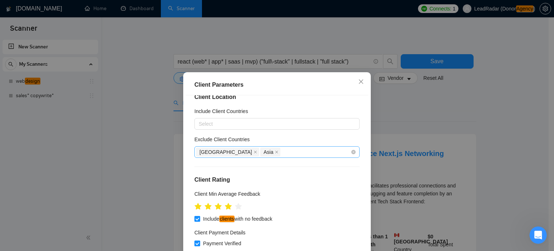
scroll to position [0, 0]
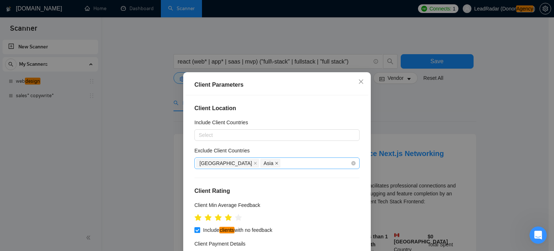
click at [275, 162] on icon "close" at bounding box center [277, 163] width 4 height 4
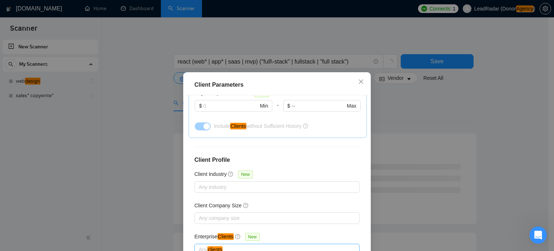
scroll to position [274, 0]
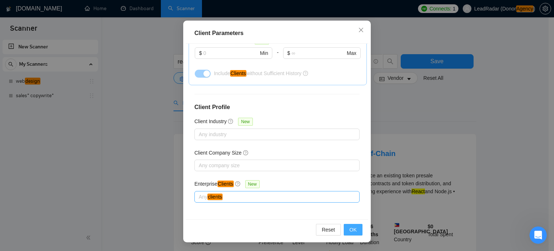
click at [350, 231] on span "OK" at bounding box center [353, 230] width 7 height 8
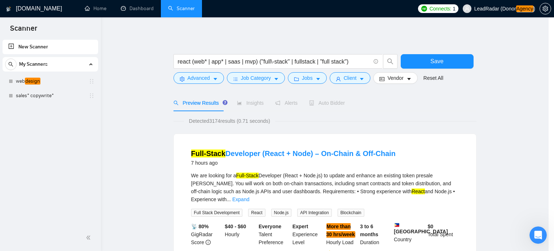
scroll to position [23, 0]
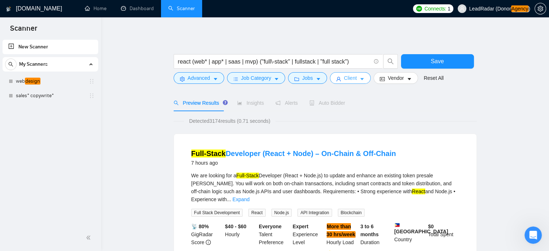
click at [347, 79] on span "Client" at bounding box center [350, 78] width 13 height 8
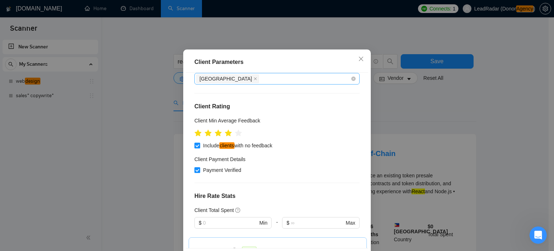
scroll to position [0, 0]
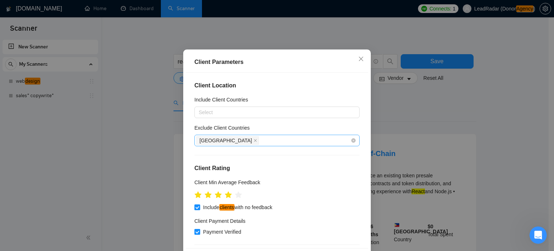
click at [247, 145] on div "[GEOGRAPHIC_DATA]" at bounding box center [273, 140] width 154 height 10
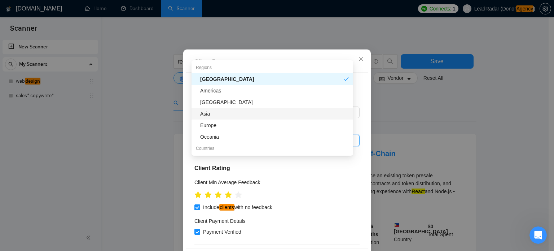
click at [231, 112] on div "Asia" at bounding box center [274, 114] width 149 height 8
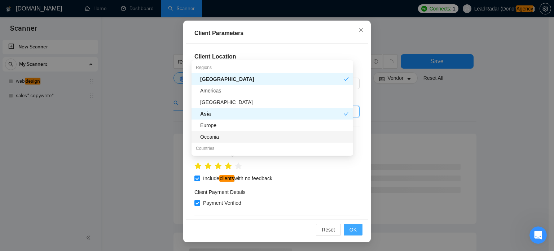
scroll to position [161, 0]
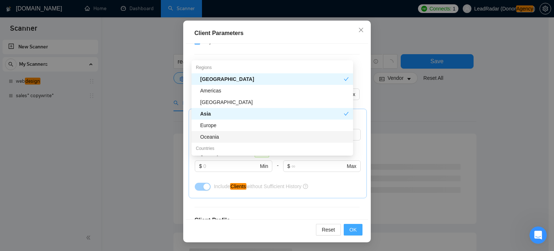
click at [350, 231] on span "OK" at bounding box center [353, 230] width 7 height 8
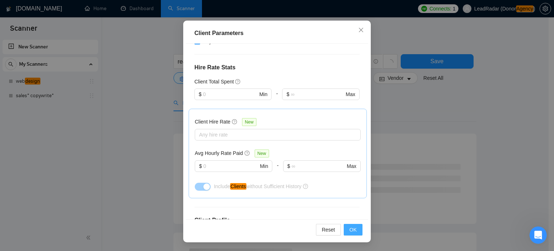
scroll to position [23, 0]
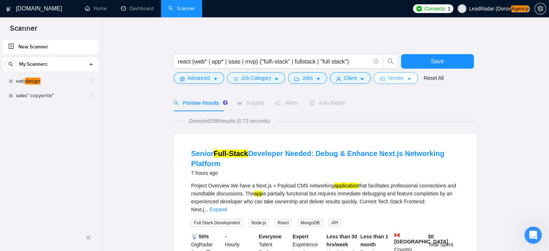
click at [402, 78] on button "Vendor" at bounding box center [396, 78] width 44 height 12
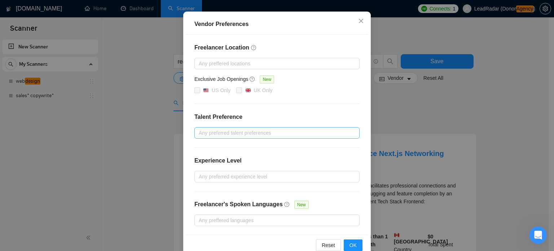
scroll to position [69, 0]
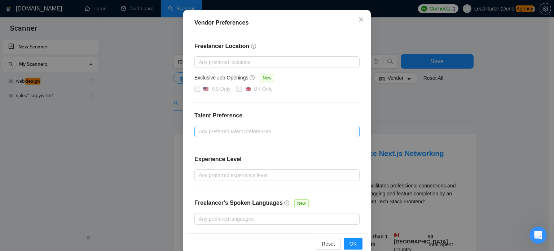
click at [235, 134] on div at bounding box center [273, 131] width 154 height 9
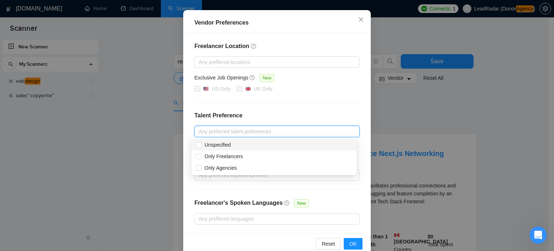
click at [348, 108] on div "Freelancer Location Any preffered locations Exclusive Job Openings New US Only …" at bounding box center [277, 133] width 183 height 200
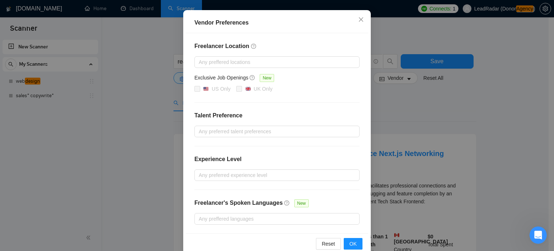
scroll to position [82, 0]
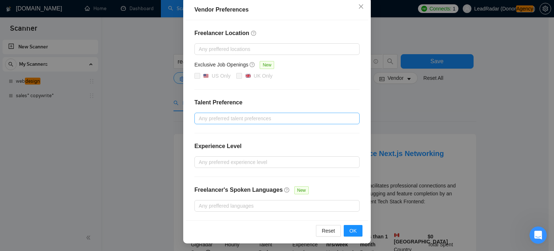
click at [226, 118] on div at bounding box center [273, 118] width 154 height 9
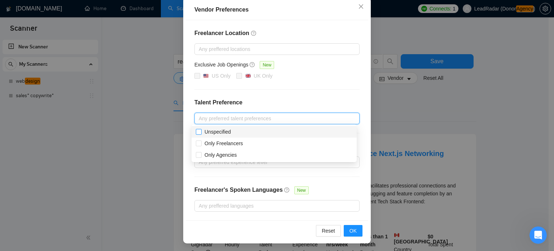
click at [199, 132] on input "Unspecified" at bounding box center [198, 131] width 5 height 5
checkbox input "true"
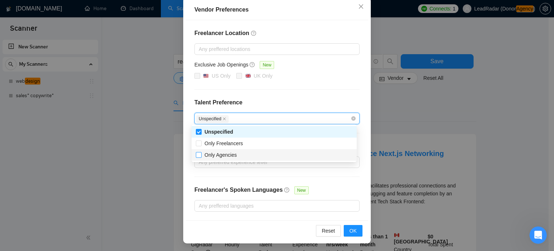
click at [198, 155] on input "Only Agencies" at bounding box center [198, 154] width 5 height 5
checkbox input "true"
click at [301, 81] on div "Freelancer Location Any preffered locations Exclusive Job Openings New US Only …" at bounding box center [277, 120] width 183 height 200
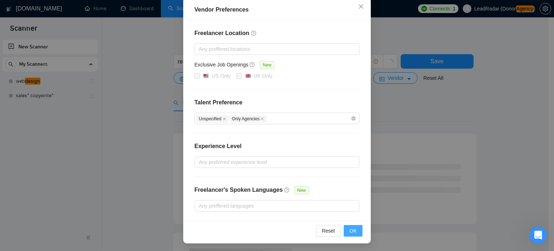
click at [352, 229] on span "OK" at bounding box center [353, 231] width 7 height 8
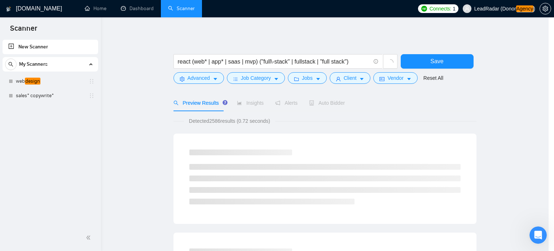
scroll to position [46, 0]
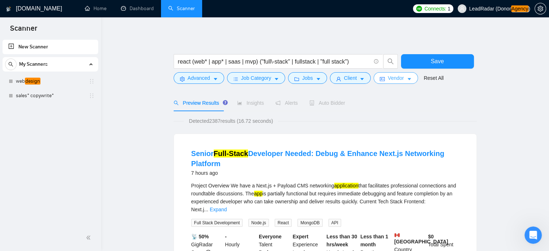
click at [403, 78] on button "Vendor" at bounding box center [396, 78] width 44 height 12
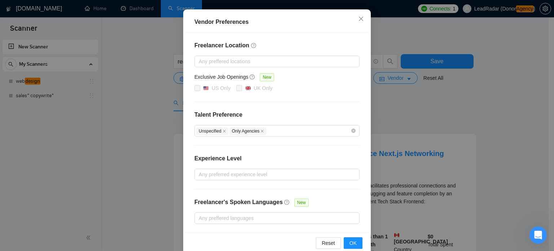
scroll to position [82, 0]
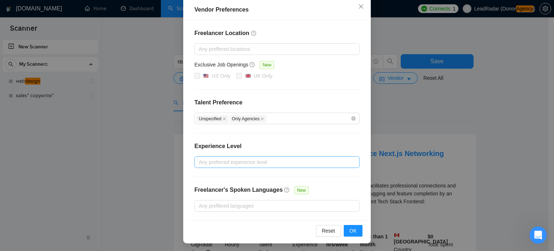
click at [218, 162] on div at bounding box center [273, 162] width 154 height 9
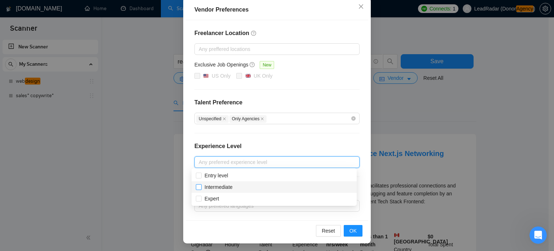
click at [215, 189] on span "Intermediate" at bounding box center [219, 187] width 28 height 6
click at [201, 189] on input "Intermediate" at bounding box center [198, 186] width 5 height 5
checkbox input "true"
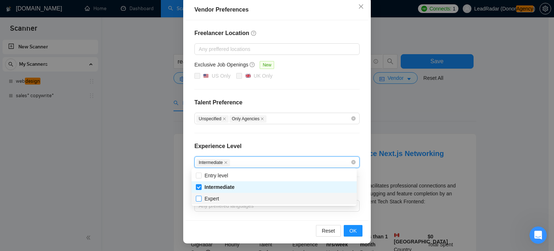
click at [209, 197] on span "Expert" at bounding box center [212, 199] width 14 height 6
click at [201, 197] on input "Expert" at bounding box center [198, 198] width 5 height 5
checkbox input "true"
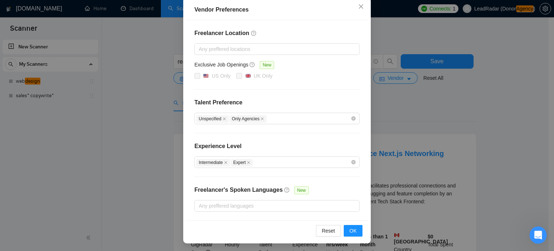
click at [361, 229] on div "Reset OK" at bounding box center [277, 230] width 183 height 21
click at [356, 229] on button "OK" at bounding box center [353, 231] width 19 height 12
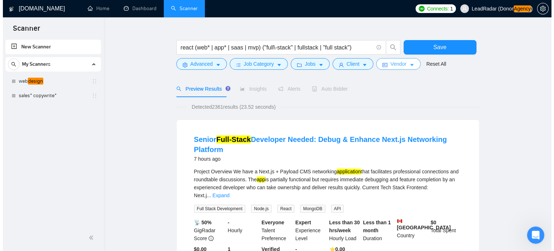
scroll to position [14, 0]
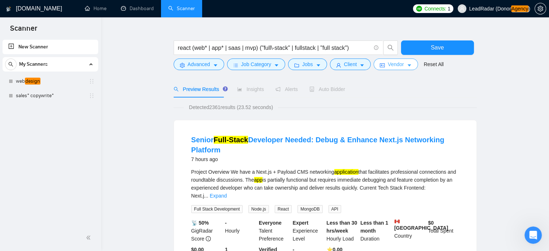
click at [408, 67] on icon "caret-down" at bounding box center [409, 65] width 5 height 5
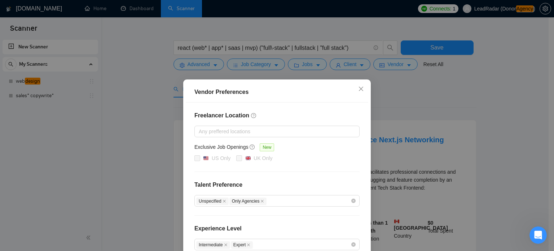
scroll to position [82, 0]
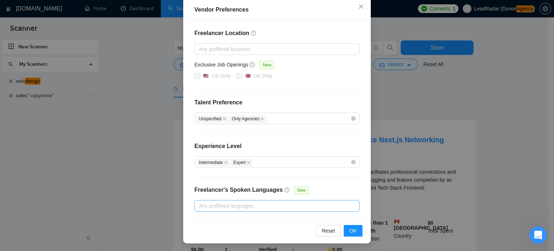
click at [259, 207] on div at bounding box center [273, 205] width 154 height 9
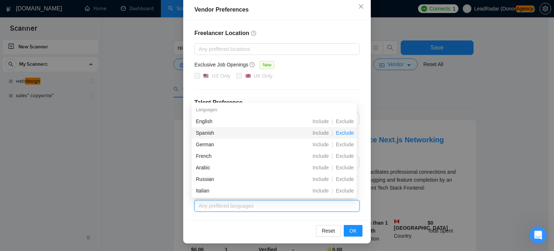
click at [346, 131] on span "Exclude" at bounding box center [345, 133] width 24 height 6
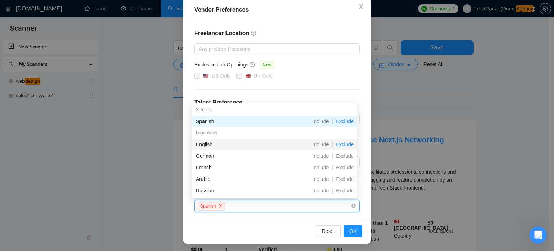
click at [348, 143] on span "Exclude" at bounding box center [345, 144] width 24 height 6
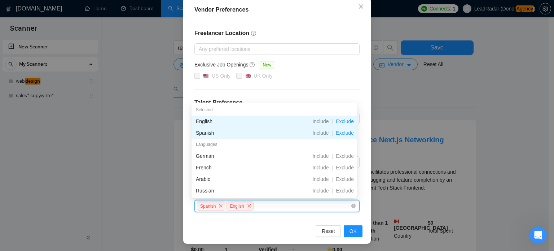
click at [345, 118] on span "Exclude" at bounding box center [345, 121] width 24 height 6
click at [324, 123] on span "Include" at bounding box center [321, 121] width 22 height 6
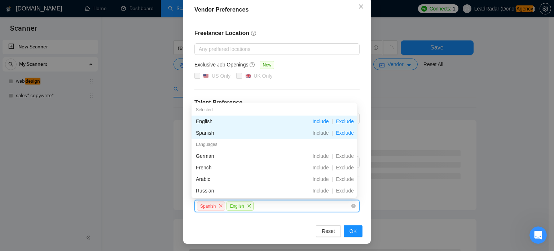
click at [342, 119] on span "Exclude" at bounding box center [345, 121] width 24 height 6
click at [319, 122] on span "Include" at bounding box center [321, 121] width 22 height 6
click at [342, 157] on span "Exclude" at bounding box center [345, 156] width 24 height 6
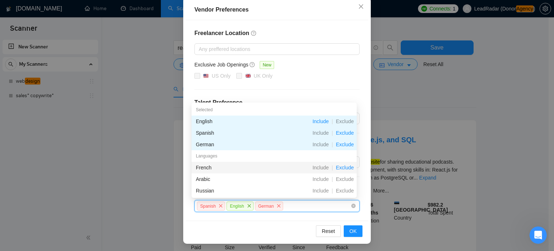
click at [344, 166] on span "Exclude" at bounding box center [345, 168] width 24 height 6
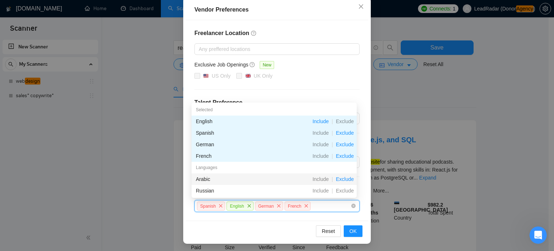
click at [345, 179] on span "Exclude" at bounding box center [345, 179] width 24 height 6
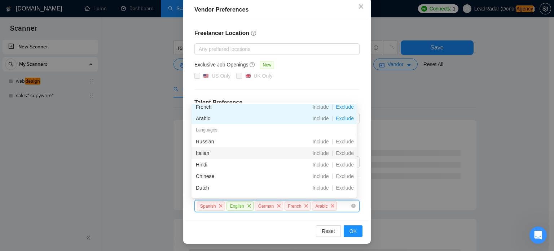
scroll to position [49, 0]
click at [344, 150] on span "Exclude" at bounding box center [345, 153] width 24 height 6
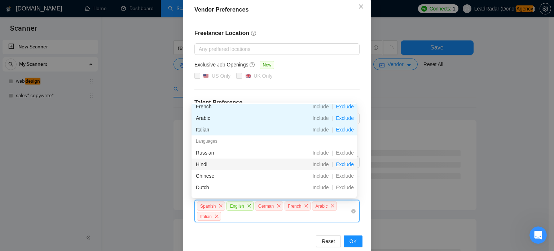
click at [344, 161] on span "Exclude" at bounding box center [345, 164] width 24 height 6
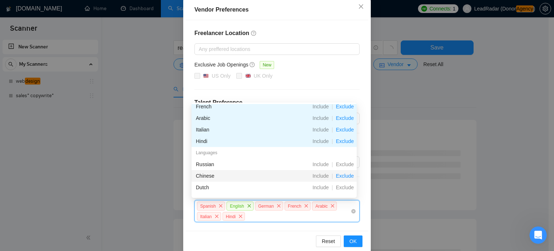
click at [341, 174] on span "Exclude" at bounding box center [345, 176] width 24 height 6
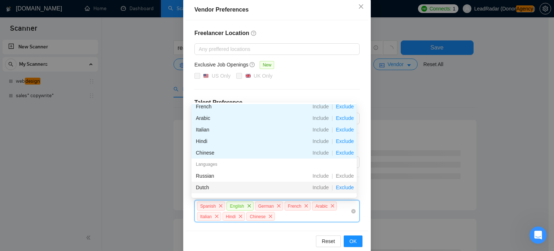
click at [342, 189] on span "Exclude" at bounding box center [345, 187] width 24 height 6
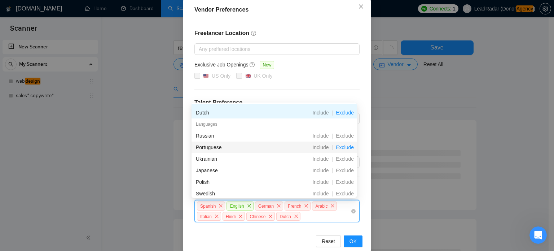
scroll to position [101, 0]
click at [348, 146] on span "Exclude" at bounding box center [345, 147] width 24 height 6
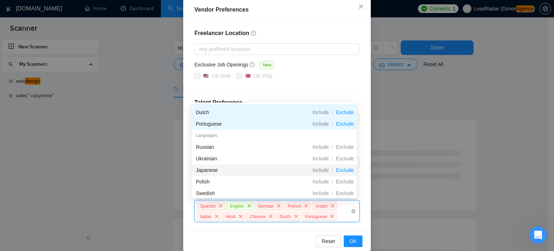
click at [346, 171] on span "Exclude" at bounding box center [345, 170] width 24 height 6
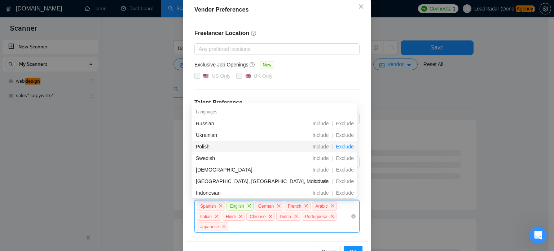
scroll to position [140, 0]
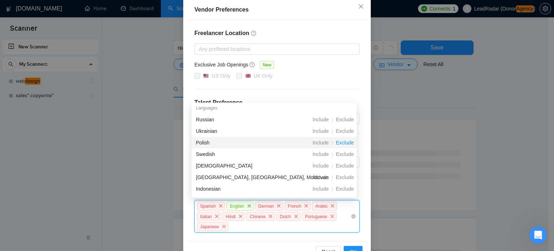
click at [348, 143] on span "Exclude" at bounding box center [345, 143] width 24 height 6
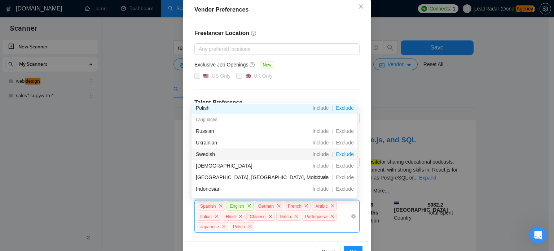
click at [345, 156] on span "Exclude" at bounding box center [345, 154] width 24 height 6
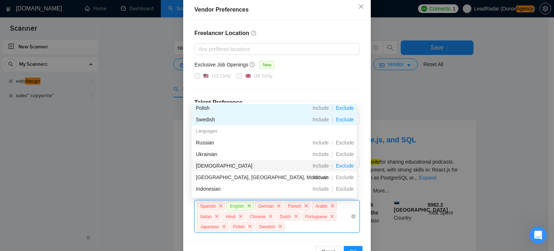
click at [345, 167] on span "Exclude" at bounding box center [345, 166] width 24 height 6
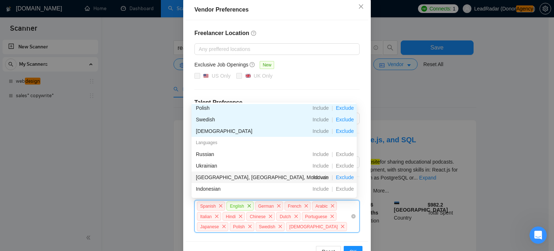
click at [345, 177] on span "Exclude" at bounding box center [345, 177] width 24 height 6
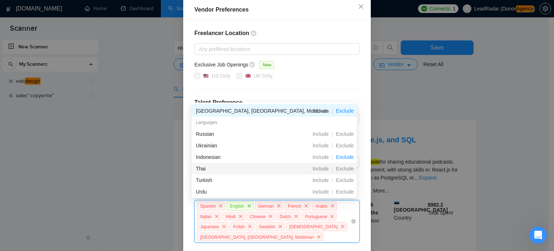
scroll to position [172, 0]
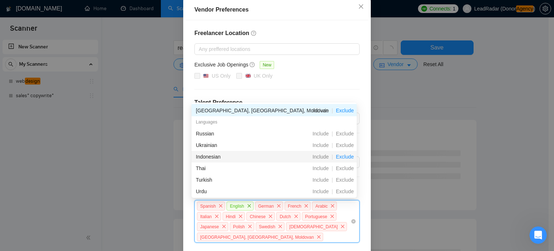
click at [347, 155] on span "Exclude" at bounding box center [345, 157] width 24 height 6
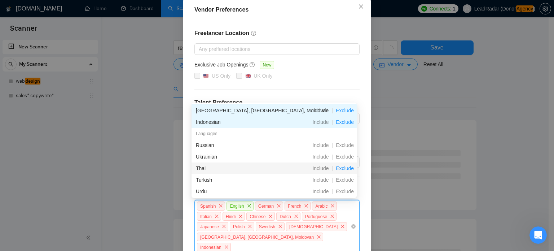
click at [347, 169] on span "Exclude" at bounding box center [345, 168] width 24 height 6
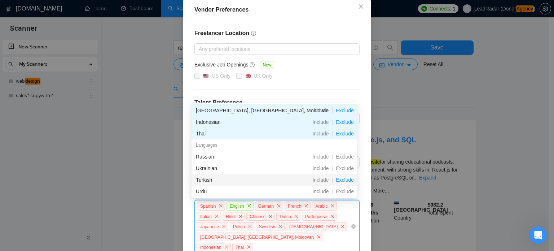
click at [346, 178] on span "Exclude" at bounding box center [345, 180] width 24 height 6
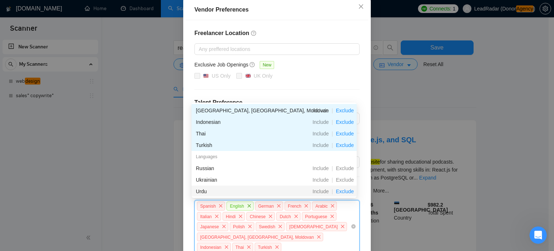
click at [347, 188] on span "Exclude" at bounding box center [345, 191] width 24 height 6
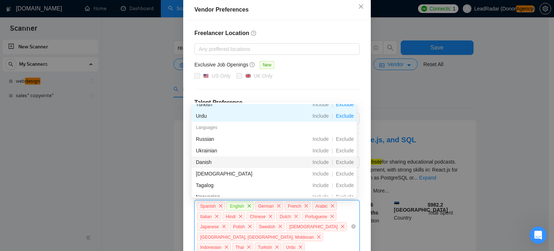
scroll to position [213, 0]
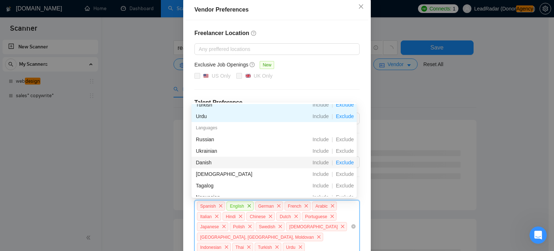
click at [345, 162] on span "Exclude" at bounding box center [345, 163] width 24 height 6
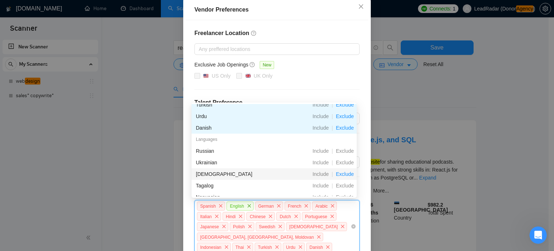
click at [346, 173] on span "Exclude" at bounding box center [345, 174] width 24 height 6
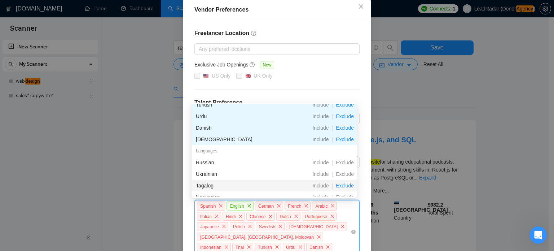
click at [344, 183] on span "Exclude" at bounding box center [345, 186] width 24 height 6
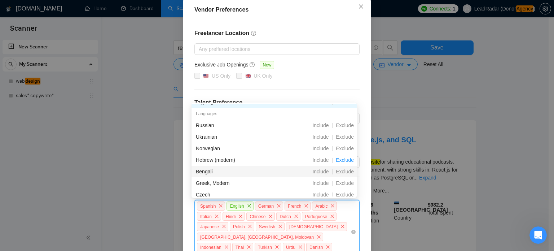
scroll to position [266, 0]
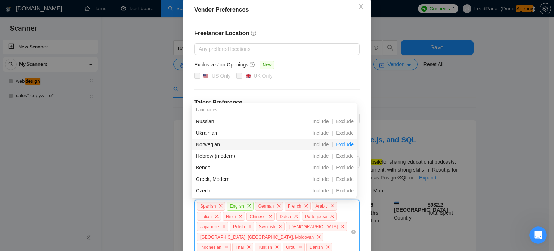
click at [348, 143] on span "Exclude" at bounding box center [345, 144] width 24 height 6
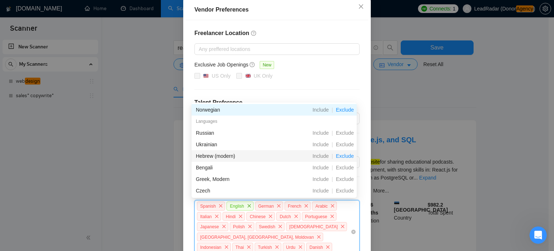
click at [345, 157] on span "Exclude" at bounding box center [345, 156] width 24 height 6
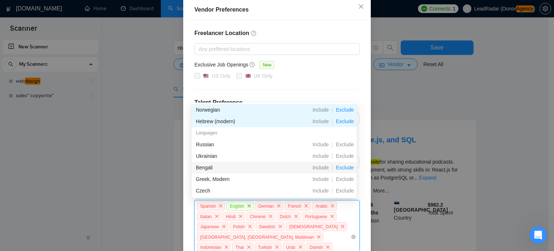
click at [344, 166] on span "Exclude" at bounding box center [345, 168] width 24 height 6
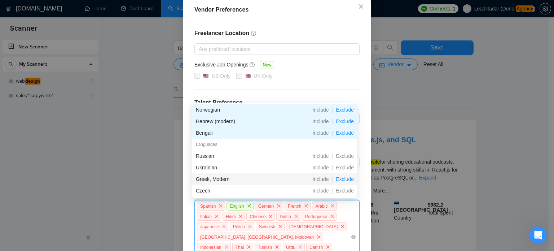
click at [345, 177] on span "Exclude" at bounding box center [345, 179] width 24 height 6
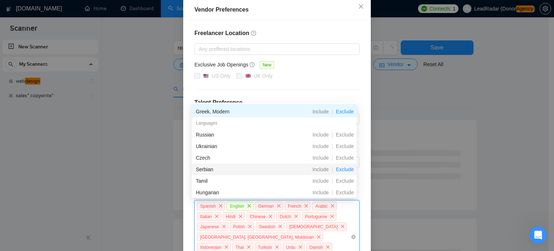
scroll to position [299, 0]
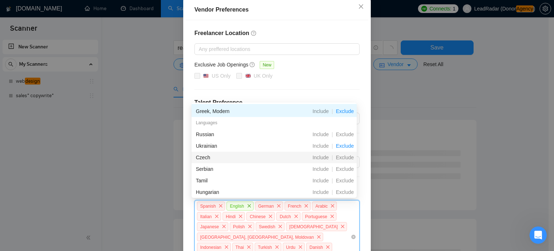
click at [350, 157] on span "Exclude" at bounding box center [345, 157] width 24 height 6
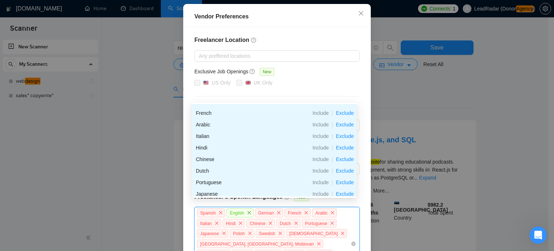
scroll to position [76, 0]
click at [333, 91] on div "Freelancer Location Any preffered locations Exclusive Job Openings New US Only …" at bounding box center [277, 157] width 183 height 262
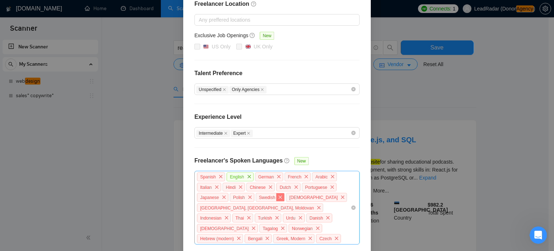
scroll to position [142, 0]
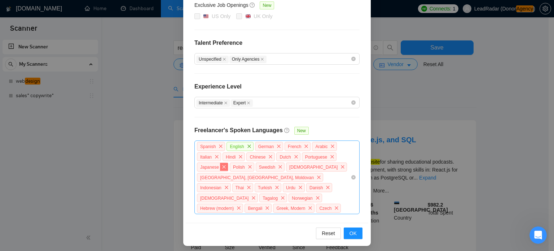
click at [222, 165] on span "close" at bounding box center [224, 167] width 8 height 8
click at [215, 166] on icon "close" at bounding box center [217, 167] width 4 height 4
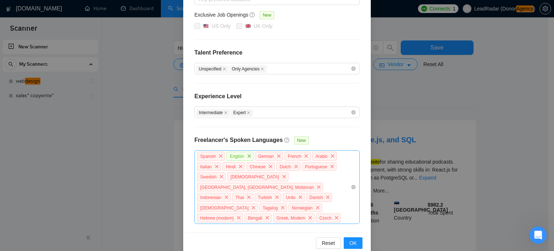
click at [215, 166] on icon "close" at bounding box center [217, 166] width 4 height 4
click at [335, 166] on icon "close" at bounding box center [337, 166] width 4 height 4
click at [258, 172] on span "close" at bounding box center [254, 176] width 8 height 8
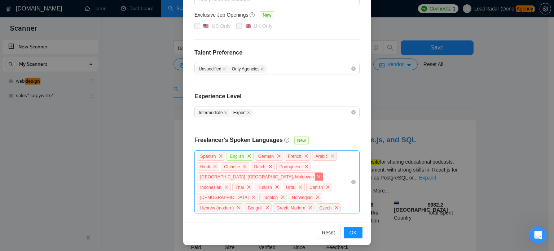
click at [317, 175] on icon "close" at bounding box center [319, 176] width 4 height 4
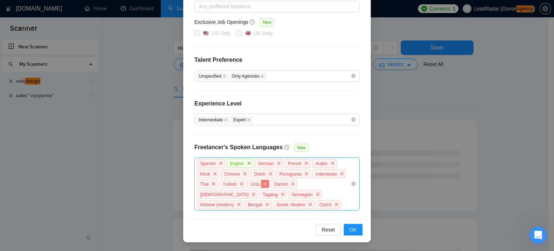
scroll to position [122, 0]
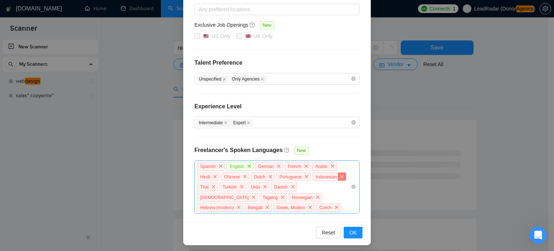
click at [340, 176] on span "close" at bounding box center [342, 176] width 8 height 8
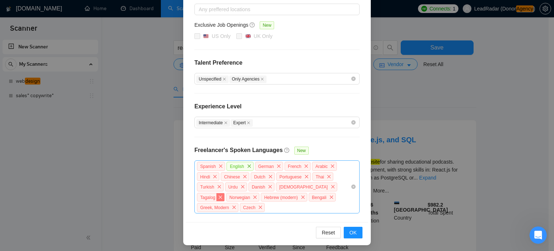
click at [224, 193] on span "close" at bounding box center [221, 197] width 8 height 8
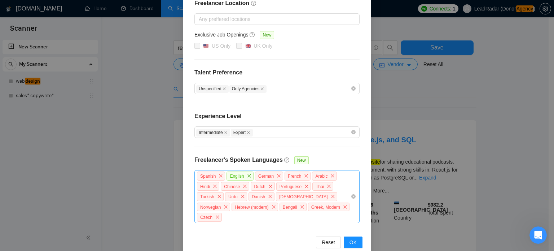
click at [220, 215] on icon "close" at bounding box center [217, 217] width 4 height 4
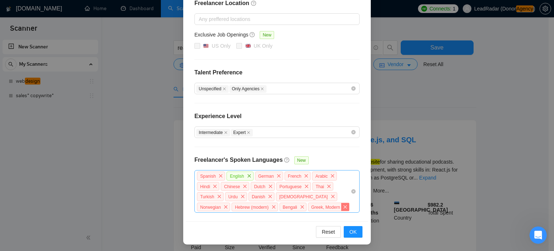
click at [343, 206] on icon "close" at bounding box center [345, 207] width 4 height 4
click at [298, 208] on span "close" at bounding box center [302, 207] width 8 height 8
click at [270, 207] on span "close" at bounding box center [274, 207] width 8 height 8
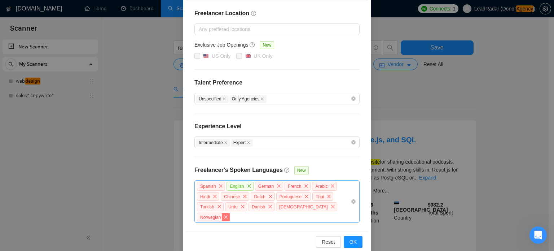
click at [230, 213] on span "close" at bounding box center [226, 217] width 8 height 8
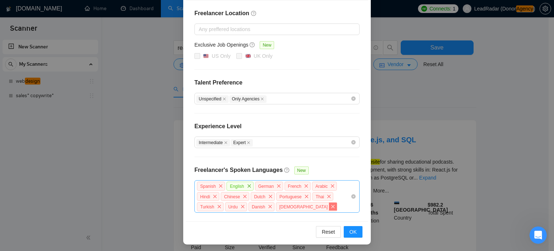
click at [329, 208] on span "close" at bounding box center [333, 206] width 8 height 8
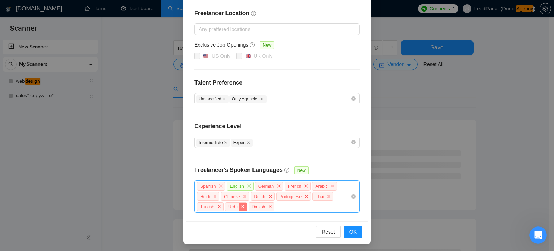
click at [241, 208] on span "close" at bounding box center [243, 206] width 8 height 8
click at [215, 208] on span "close" at bounding box center [219, 206] width 8 height 8
click at [327, 196] on icon "close" at bounding box center [329, 196] width 4 height 4
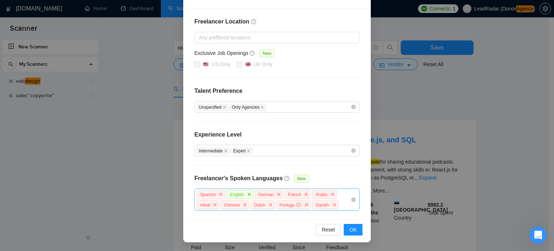
scroll to position [92, 0]
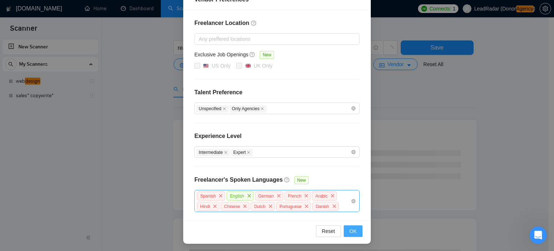
click at [354, 230] on span "OK" at bounding box center [353, 231] width 7 height 8
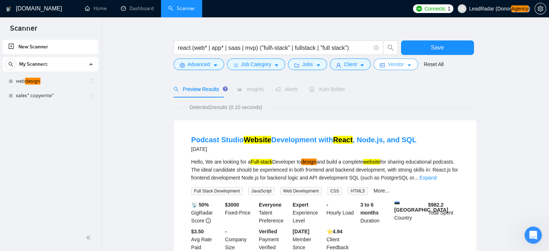
click at [410, 63] on button "Vendor" at bounding box center [396, 64] width 44 height 12
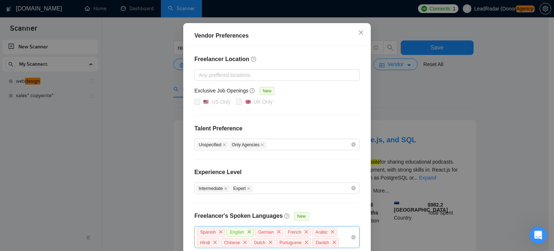
scroll to position [92, 0]
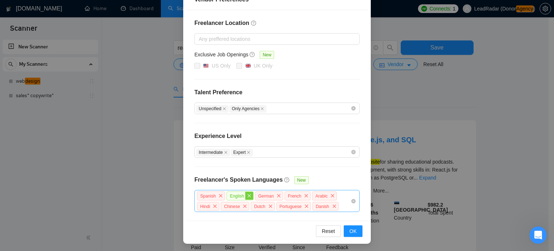
click at [248, 195] on icon "close" at bounding box center [249, 195] width 3 height 3
click at [359, 228] on button "OK" at bounding box center [353, 231] width 19 height 12
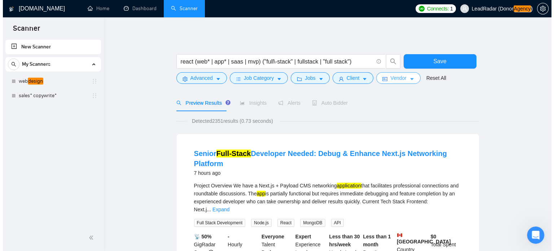
scroll to position [0, 0]
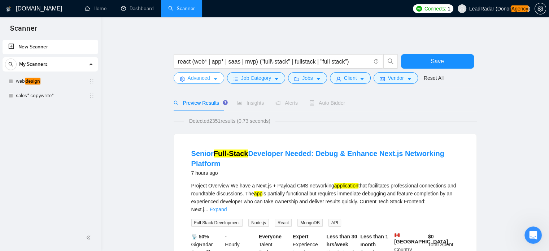
click at [217, 79] on icon "caret-down" at bounding box center [215, 79] width 5 height 5
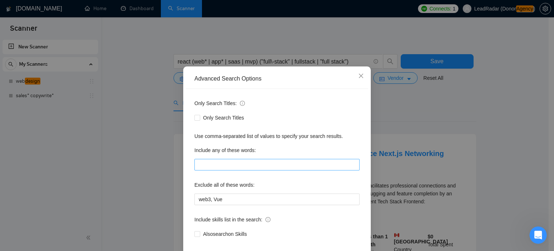
scroll to position [49, 0]
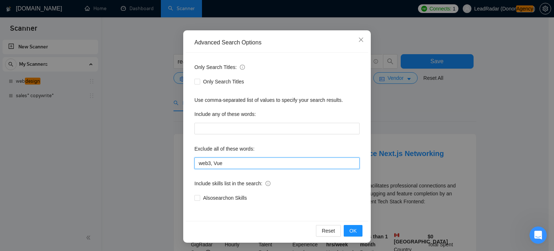
click at [241, 163] on input "web3, Vue" at bounding box center [277, 163] width 165 height 12
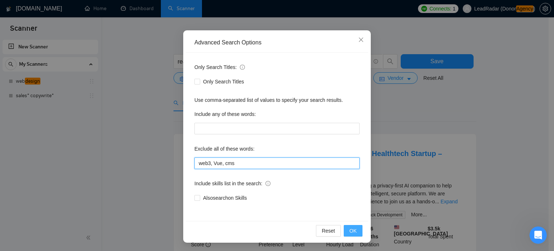
type input "web3, Vue, cms"
click at [344, 230] on button "OK" at bounding box center [353, 231] width 19 height 12
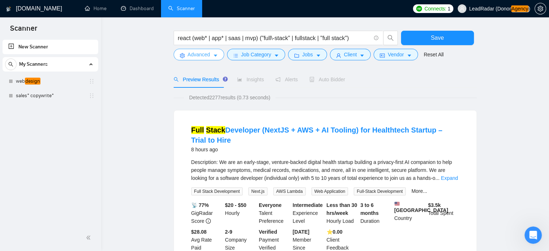
scroll to position [0, 0]
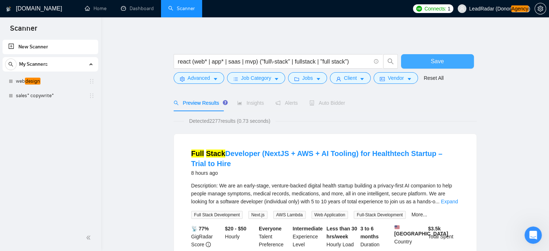
click at [450, 62] on button "Save" at bounding box center [437, 61] width 73 height 14
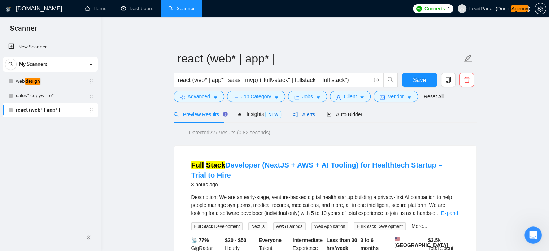
click at [302, 115] on span "Alerts" at bounding box center [304, 115] width 22 height 6
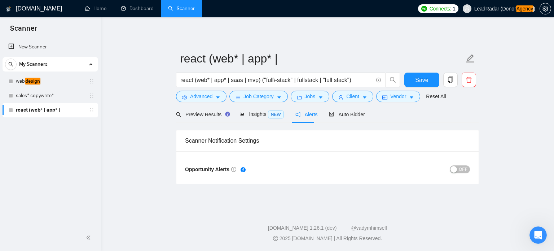
click at [463, 166] on span "OFF" at bounding box center [463, 169] width 9 height 8
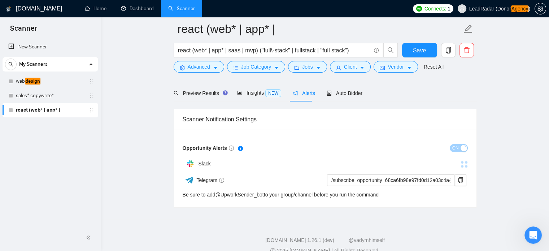
scroll to position [35, 0]
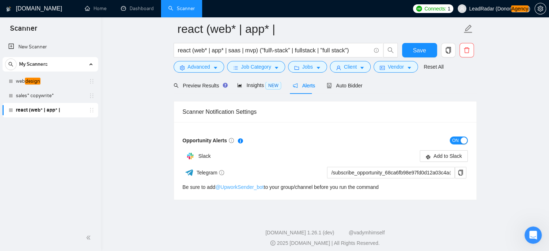
click at [234, 186] on link "@ UpworkSender_bot" at bounding box center [239, 187] width 48 height 6
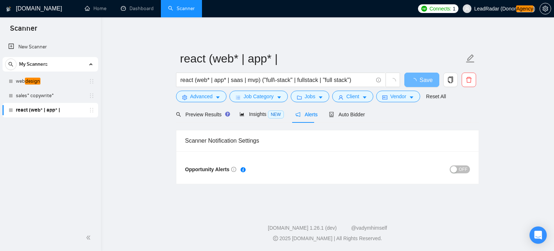
click at [460, 171] on span "OFF" at bounding box center [463, 169] width 9 height 8
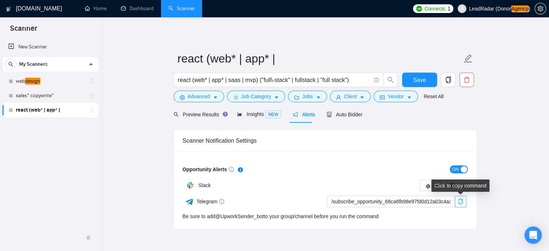
click at [464, 199] on span "copy" at bounding box center [460, 201] width 11 height 6
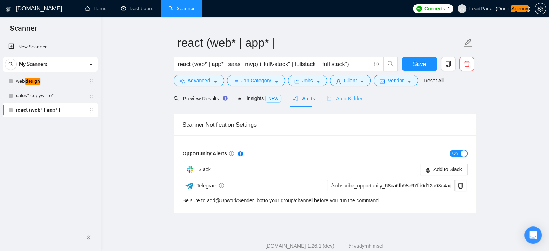
scroll to position [16, 0]
click at [341, 96] on span "Auto Bidder" at bounding box center [345, 99] width 36 height 6
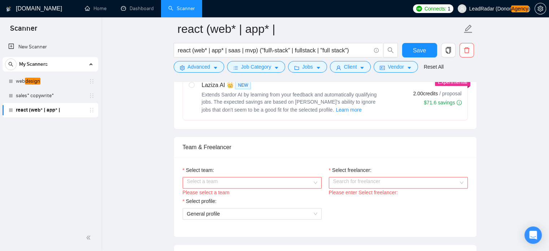
scroll to position [310, 0]
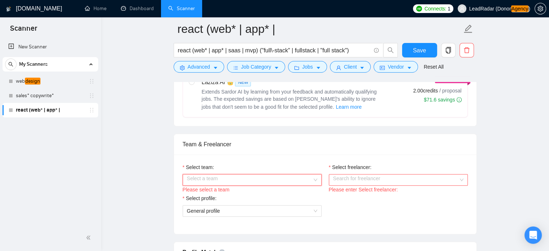
click at [224, 177] on input "Select team:" at bounding box center [249, 179] width 125 height 11
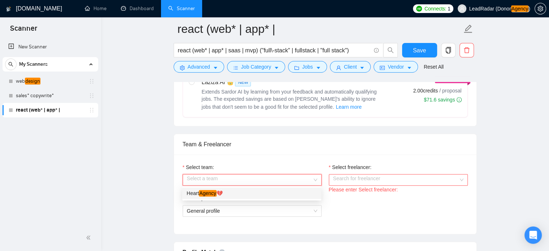
click at [218, 194] on div "Heart Agency 💔" at bounding box center [252, 193] width 130 height 8
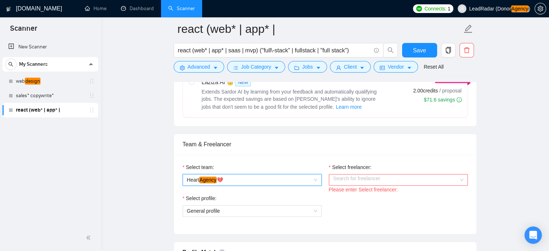
click at [410, 179] on input "Select freelancer:" at bounding box center [395, 179] width 125 height 11
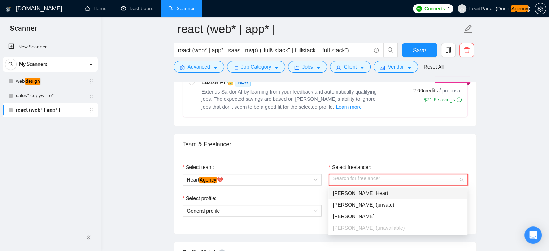
click at [358, 189] on div "[PERSON_NAME] Heart" at bounding box center [398, 193] width 130 height 8
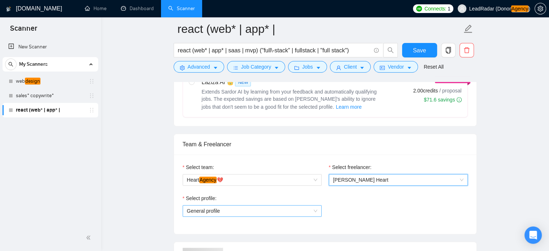
click at [231, 209] on span "General profile" at bounding box center [252, 210] width 130 height 11
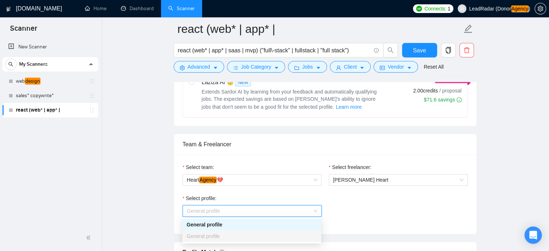
click at [224, 227] on div "General profile" at bounding box center [252, 224] width 130 height 8
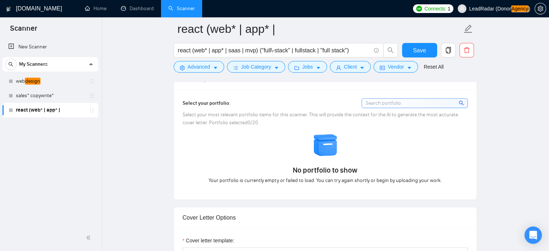
scroll to position [635, 0]
click at [396, 101] on input at bounding box center [414, 103] width 105 height 9
click at [462, 100] on icon "search" at bounding box center [461, 102] width 5 height 5
click at [403, 101] on input at bounding box center [414, 103] width 105 height 9
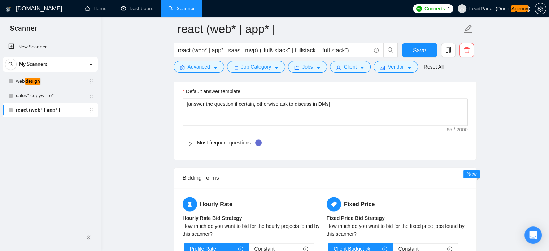
scroll to position [1013, 0]
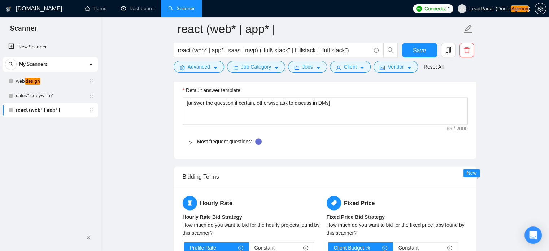
click at [192, 142] on icon "right" at bounding box center [190, 142] width 4 height 4
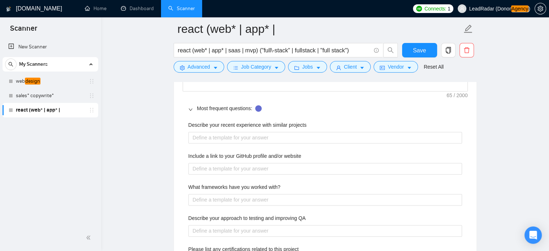
scroll to position [1045, 0]
click at [191, 106] on div at bounding box center [192, 109] width 9 height 8
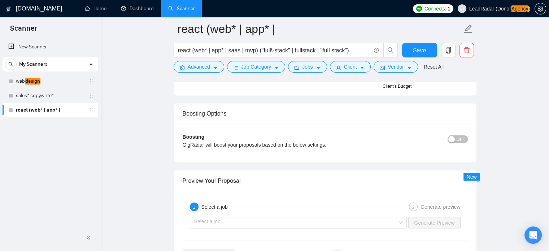
scroll to position [1249, 0]
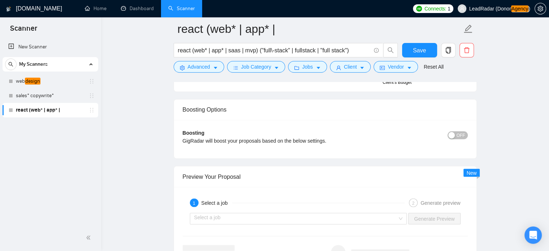
click at [465, 135] on span "OFF" at bounding box center [461, 135] width 9 height 8
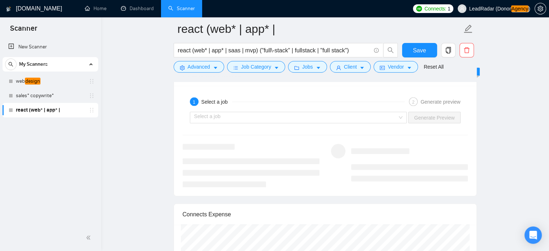
scroll to position [1384, 0]
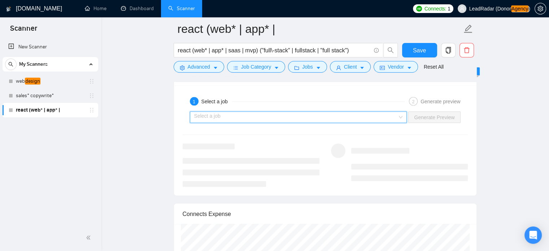
click at [232, 115] on input "search" at bounding box center [296, 117] width 204 height 11
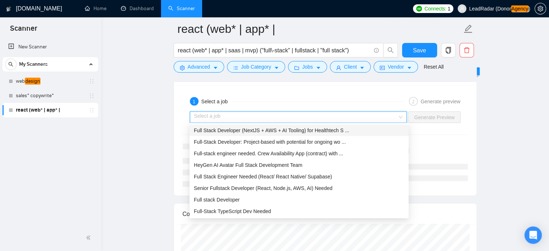
click at [232, 129] on span "Full Stack Developer (NextJS + AWS + AI Tooling) for Healthtech S ..." at bounding box center [271, 130] width 155 height 6
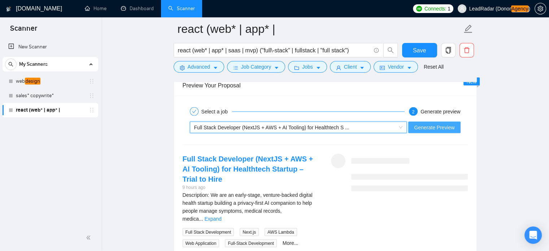
scroll to position [1374, 0]
click at [442, 127] on span "Generate Preview" at bounding box center [434, 128] width 40 height 8
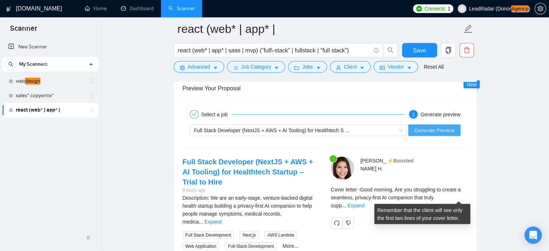
scroll to position [1403, 0]
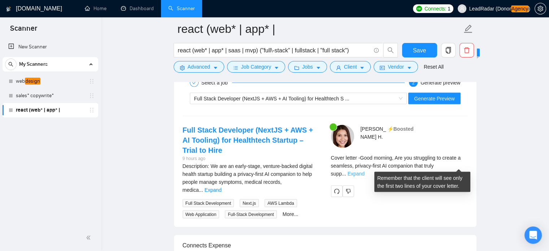
click at [364, 171] on link "Expand" at bounding box center [356, 174] width 17 height 6
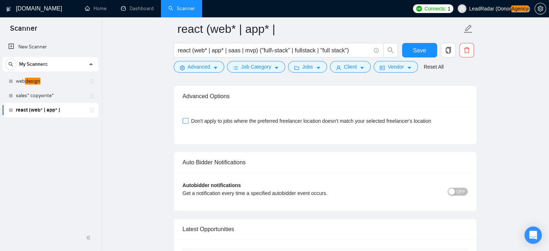
scroll to position [1785, 0]
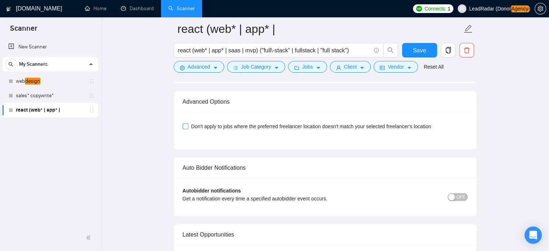
click at [201, 125] on span "Don't apply to jobs where the preferred freelancer location doesn't match your …" at bounding box center [311, 126] width 246 height 8
click at [188, 125] on input "Don't apply to jobs where the preferred freelancer location doesn't match your …" at bounding box center [185, 125] width 5 height 5
checkbox input "true"
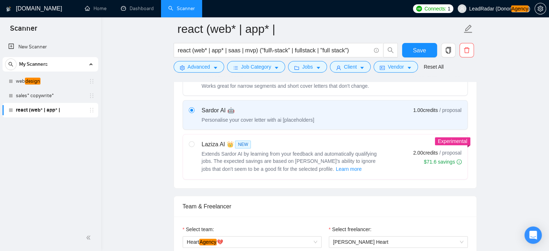
scroll to position [247, 0]
click at [192, 143] on input "radio" at bounding box center [191, 144] width 5 height 5
radio input "true"
radio input "false"
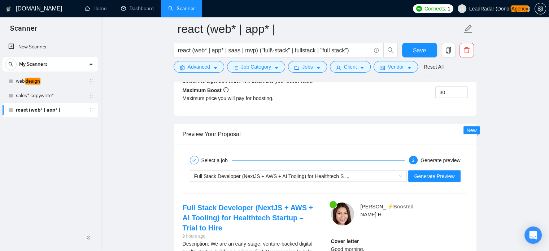
scroll to position [1324, 0]
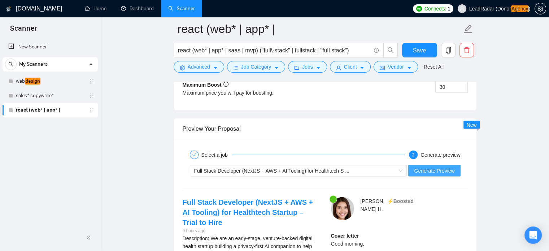
click at [431, 170] on span "Generate Preview" at bounding box center [434, 170] width 40 height 8
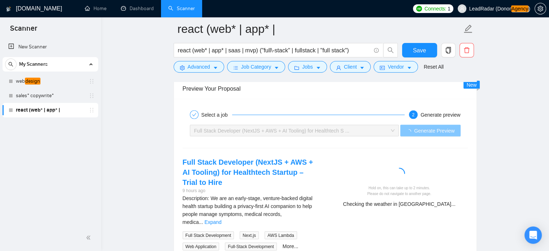
scroll to position [1390, 0]
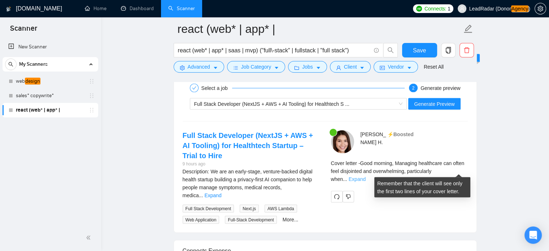
click at [366, 176] on link "Expand" at bounding box center [357, 179] width 17 height 6
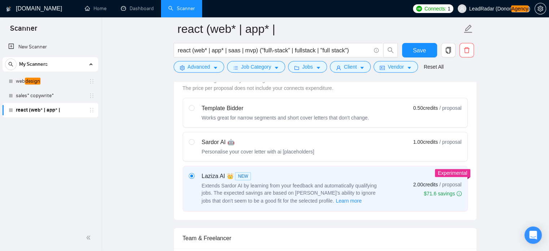
scroll to position [217, 0]
click at [296, 148] on div "Personalise your cover letter with ai [placeholders]" at bounding box center [258, 151] width 113 height 7
click at [194, 144] on input "radio" at bounding box center [191, 141] width 5 height 5
radio input "true"
radio input "false"
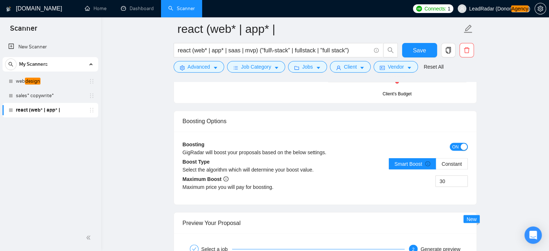
scroll to position [1258, 0]
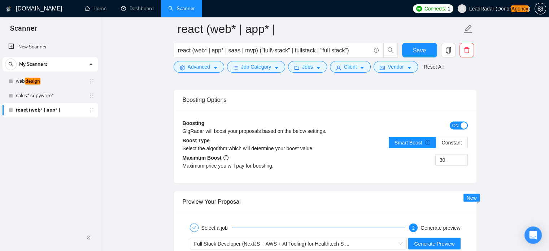
click at [459, 119] on div "Boosting GigRadar will boost your proposals based on the below settings. ON" at bounding box center [325, 129] width 285 height 21
click at [457, 125] on span "ON" at bounding box center [455, 125] width 6 height 8
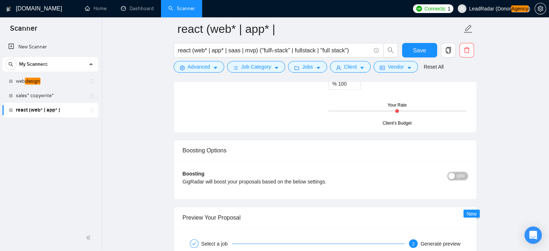
scroll to position [1205, 0]
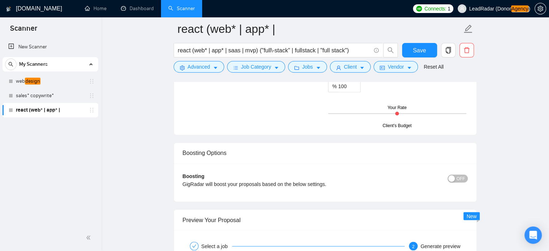
click at [468, 183] on div "Boosting GigRadar will boost your proposals based on the below settings. OFF Bo…" at bounding box center [325, 182] width 302 height 38
click at [462, 177] on span "OFF" at bounding box center [461, 178] width 9 height 8
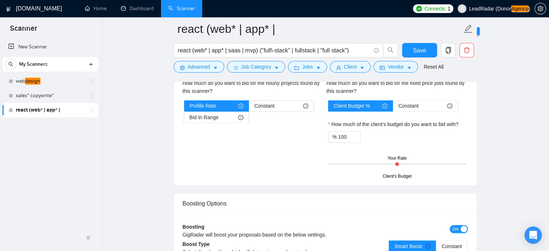
scroll to position [1172, 0]
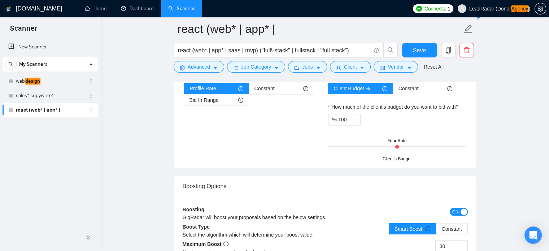
click at [459, 208] on button "ON" at bounding box center [459, 212] width 18 height 8
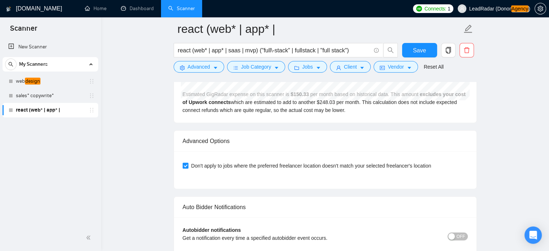
scroll to position [1709, 0]
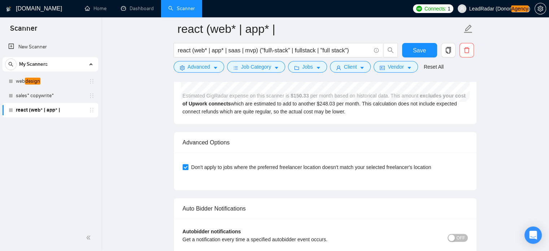
click at [263, 171] on span "Don't apply to jobs where the preferred freelancer location doesn't match your …" at bounding box center [311, 167] width 246 height 8
click at [188, 169] on input "Don't apply to jobs where the preferred freelancer location doesn't match your …" at bounding box center [185, 166] width 5 height 5
click at [263, 171] on span "Don't apply to jobs where the preferred freelancer location doesn't match your …" at bounding box center [311, 167] width 246 height 8
click at [188, 169] on input "Don't apply to jobs where the preferred freelancer location doesn't match your …" at bounding box center [185, 166] width 5 height 5
checkbox input "true"
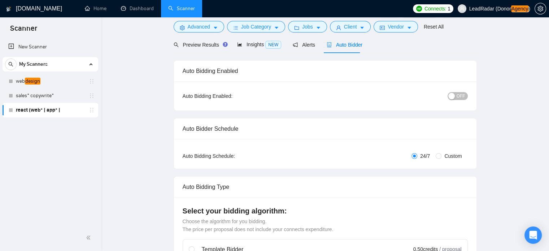
scroll to position [0, 0]
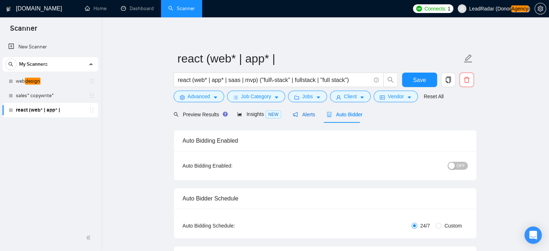
click at [293, 115] on icon "notification" at bounding box center [295, 114] width 5 height 5
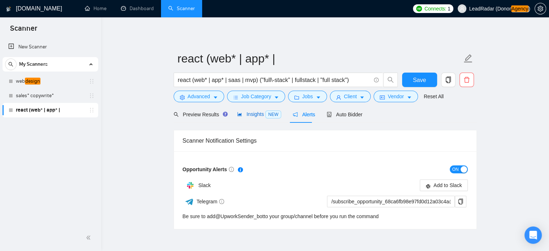
click at [256, 111] on span "Insights NEW" at bounding box center [259, 114] width 44 height 6
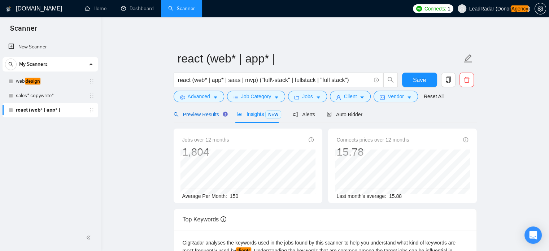
click at [206, 115] on span "Preview Results" at bounding box center [200, 115] width 52 height 6
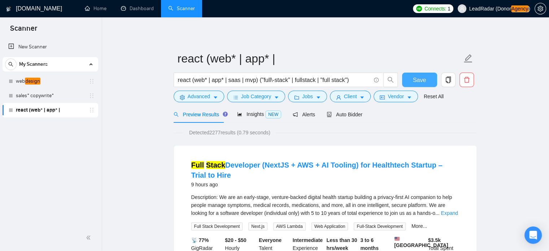
click at [426, 76] on button "Save" at bounding box center [419, 80] width 35 height 14
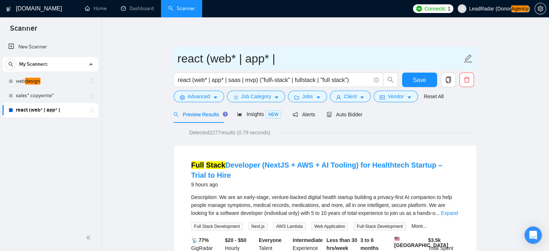
click at [276, 61] on input "react (web* | app* |" at bounding box center [320, 58] width 284 height 18
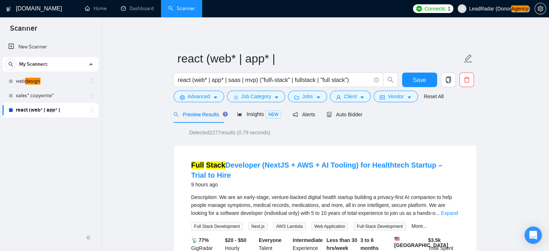
click at [394, 98] on span "Vendor" at bounding box center [396, 96] width 16 height 8
